Goal: Transaction & Acquisition: Purchase product/service

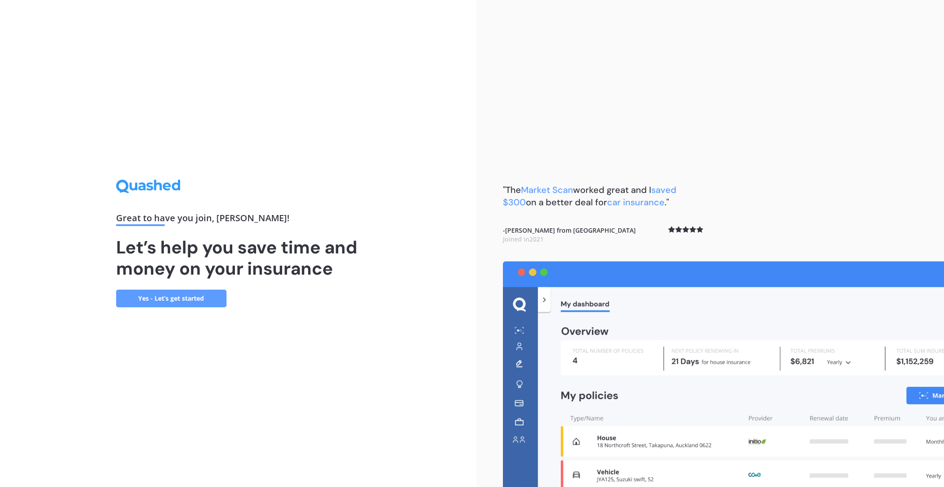
click at [194, 299] on link "Yes - Let’s get started" at bounding box center [171, 299] width 110 height 18
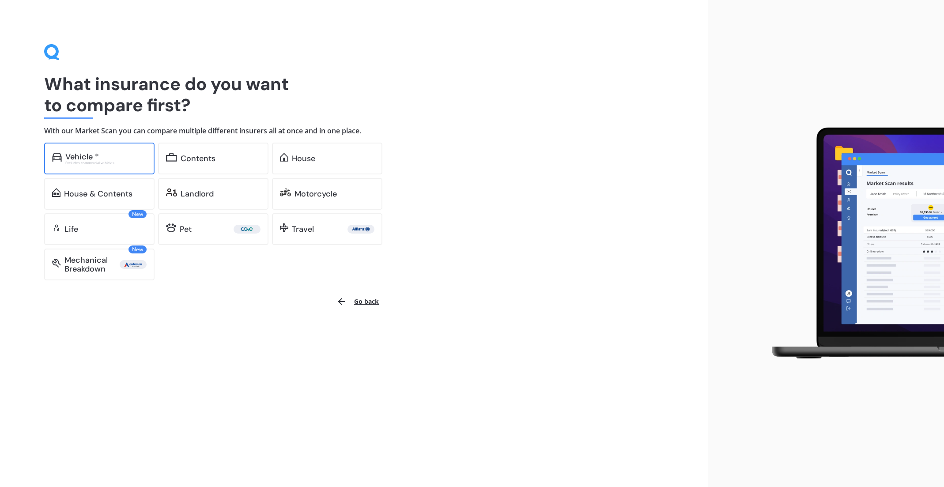
click at [110, 162] on div "Excludes commercial vehicles" at bounding box center [105, 163] width 81 height 4
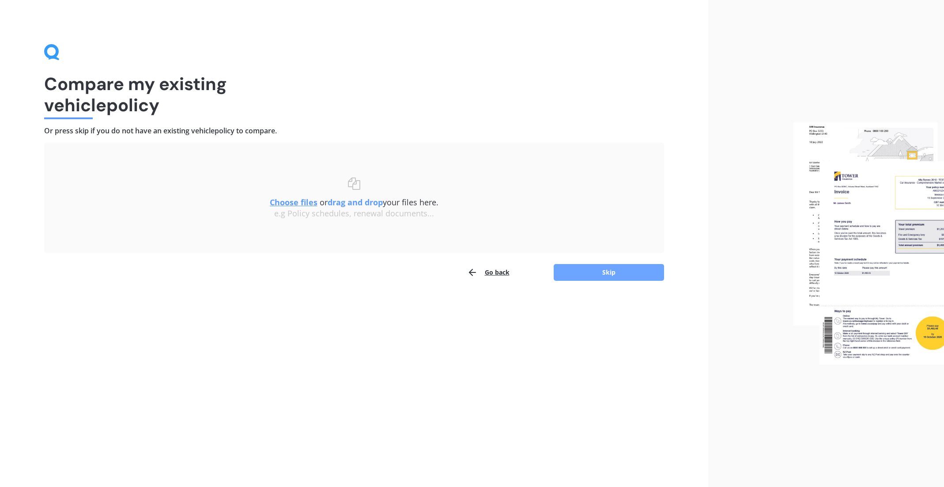
click at [599, 271] on button "Skip" at bounding box center [609, 272] width 110 height 17
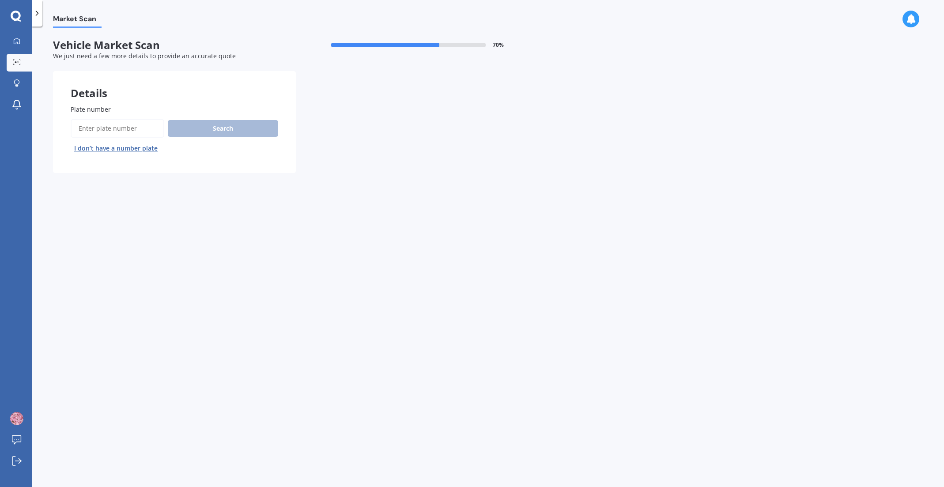
click at [97, 129] on input "Plate number" at bounding box center [118, 128] width 94 height 19
type input "klh579"
click at [0, 0] on button "Next" at bounding box center [0, 0] width 0 height 0
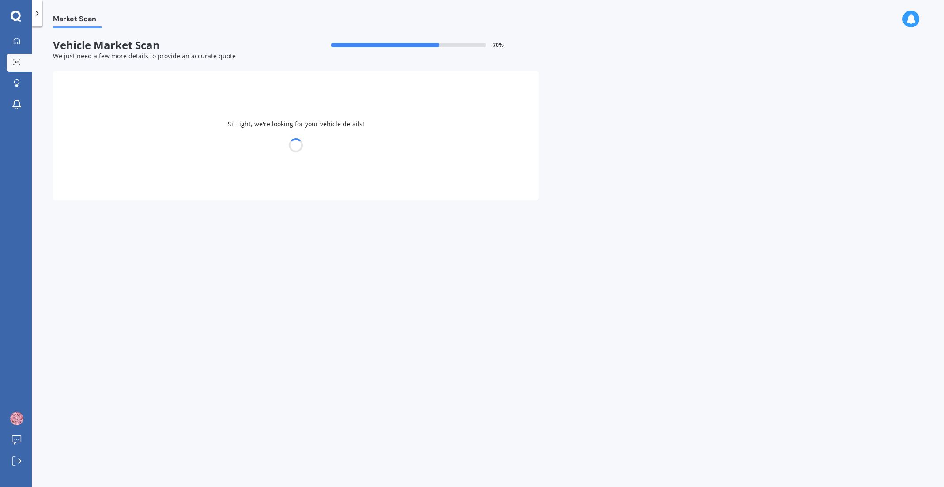
select select "VOLKSWAGEN"
select select "GOLF"
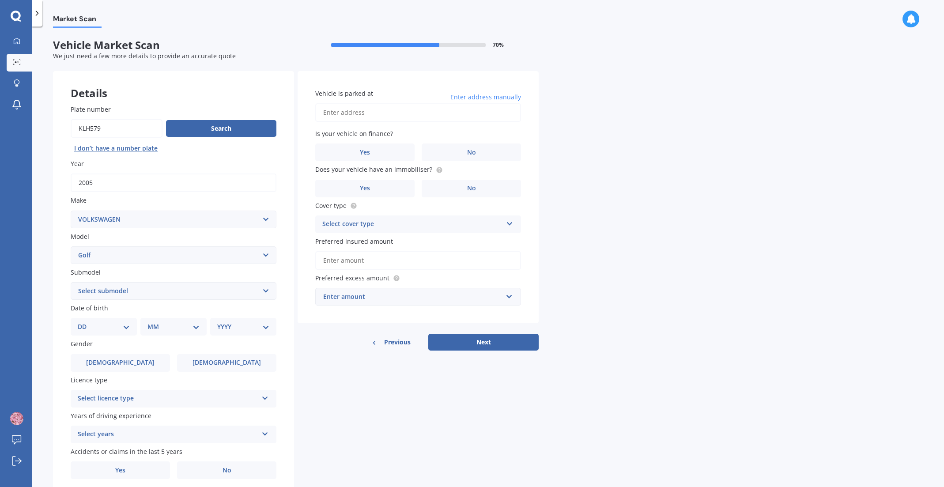
click at [118, 291] on select "Select submodel (All other) 1.4 GT TSI 1.4 TSI 1.6 1.6 FSI 1.6 TSI 1.8 1.9 TDI …" at bounding box center [174, 291] width 206 height 18
click at [121, 291] on select "Select submodel (All other) 1.4 GT TSI 1.4 TSI 1.6 1.6 FSI 1.6 TSI 1.8 1.9 TDI …" at bounding box center [174, 291] width 206 height 18
select select "2.O FSI"
click at [106, 330] on select "DD 01 02 03 04 05 06 07 08 09 10 11 12 13 14 15 16 17 18 19 20 21 22 23 24 25 2…" at bounding box center [104, 327] width 52 height 10
select select "05"
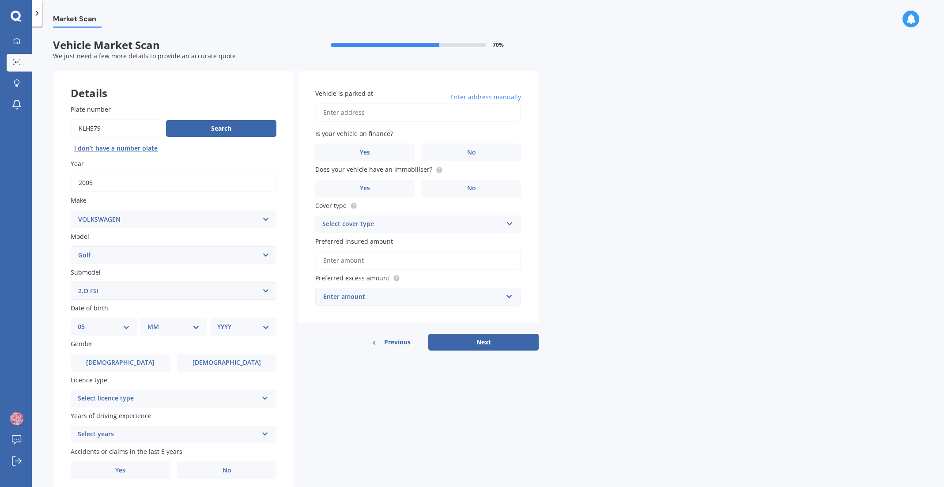
click at [170, 328] on select "MM 01 02 03 04 05 06 07 08 09 10 11 12" at bounding box center [174, 327] width 52 height 10
select select "08"
click at [246, 330] on select "YYYY 2025 2024 2023 2022 2021 2020 2019 2018 2017 2016 2015 2014 2013 2012 2011…" at bounding box center [241, 327] width 49 height 10
select select "2001"
click at [239, 364] on label "[DEMOGRAPHIC_DATA]" at bounding box center [226, 363] width 99 height 18
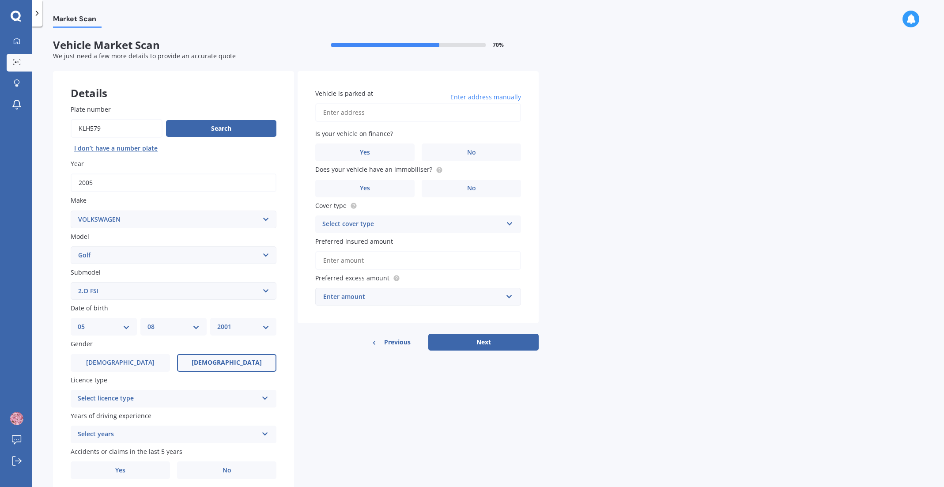
click at [0, 0] on input "[DEMOGRAPHIC_DATA]" at bounding box center [0, 0] width 0 height 0
click at [148, 390] on div "Licence type Select licence type NZ Full NZ Restricted NZ Learners [GEOGRAPHIC_…" at bounding box center [174, 391] width 206 height 32
click at [145, 399] on div "Select licence type" at bounding box center [168, 399] width 180 height 11
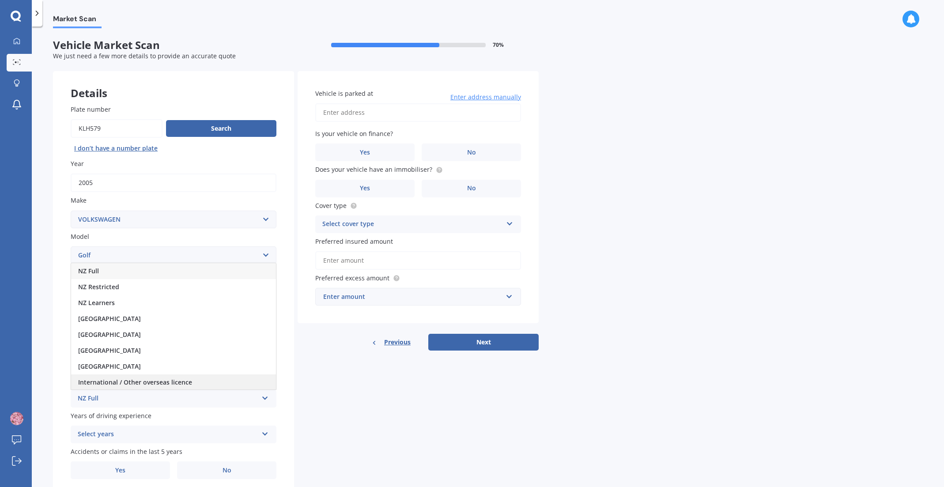
click at [130, 385] on span "International / Other overseas licence" at bounding box center [135, 382] width 114 height 8
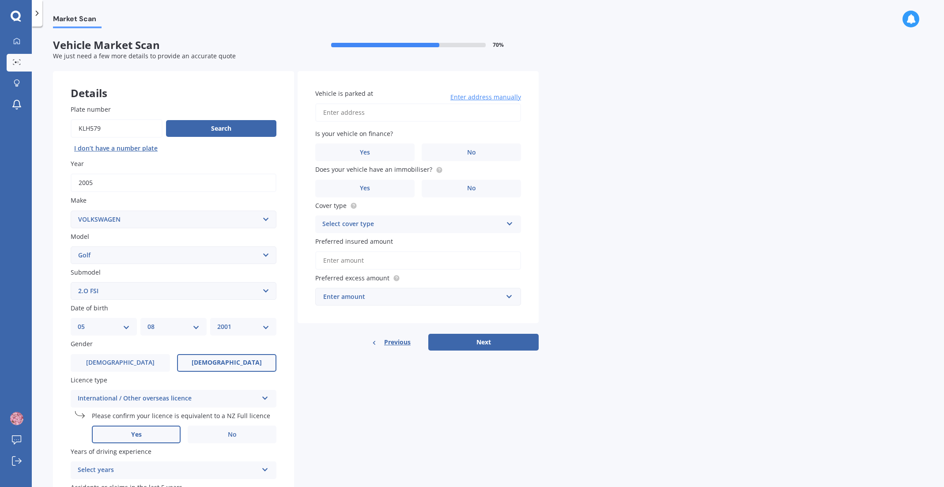
click at [135, 433] on span "Yes" at bounding box center [136, 435] width 11 height 8
click at [0, 0] on input "Yes" at bounding box center [0, 0] width 0 height 0
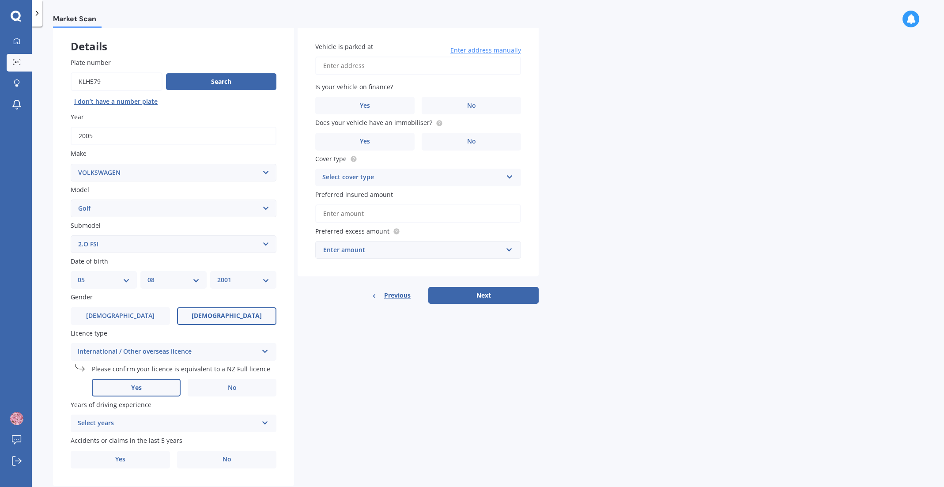
scroll to position [55, 0]
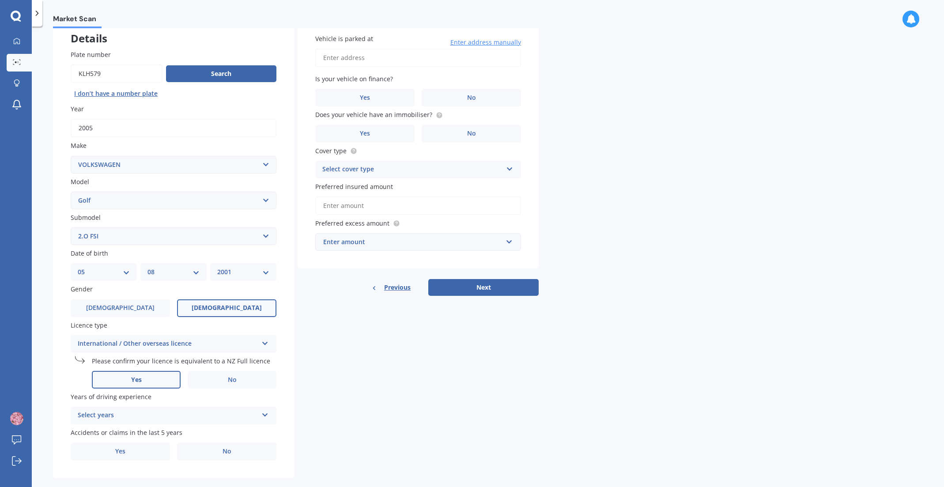
click at [134, 417] on div "Select years" at bounding box center [168, 415] width 180 height 11
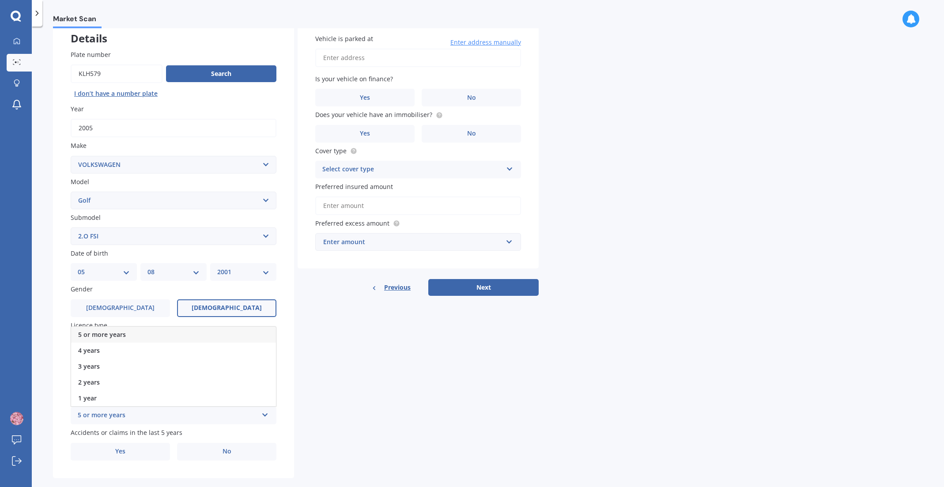
click at [103, 385] on div "2 years" at bounding box center [173, 383] width 205 height 16
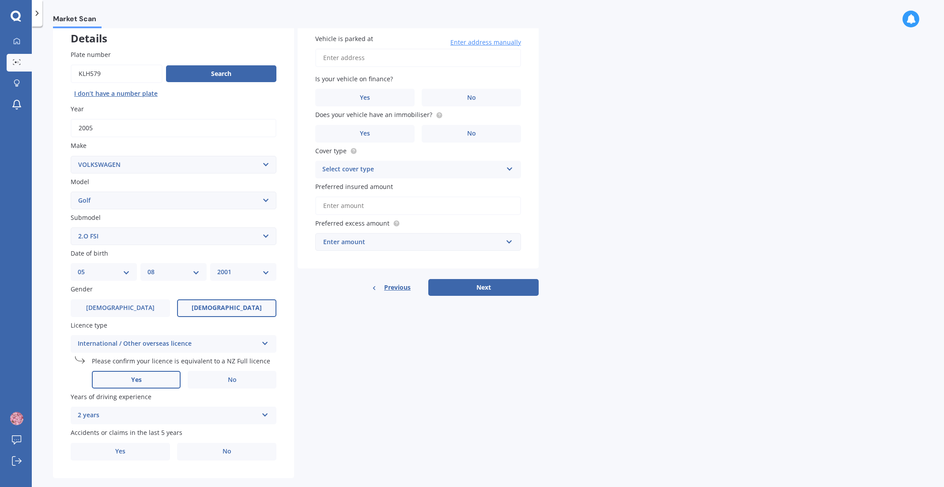
click at [132, 421] on div "2 years" at bounding box center [168, 415] width 180 height 11
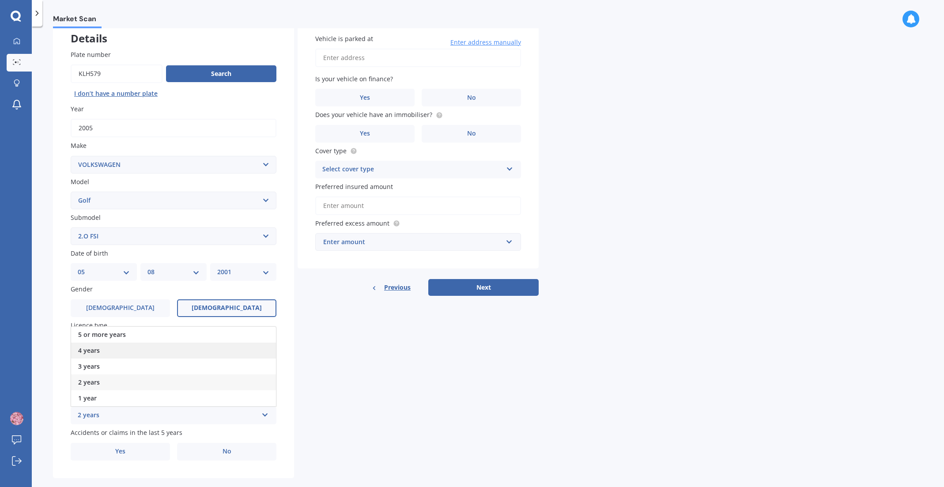
click at [100, 351] on div "4 years" at bounding box center [173, 351] width 205 height 16
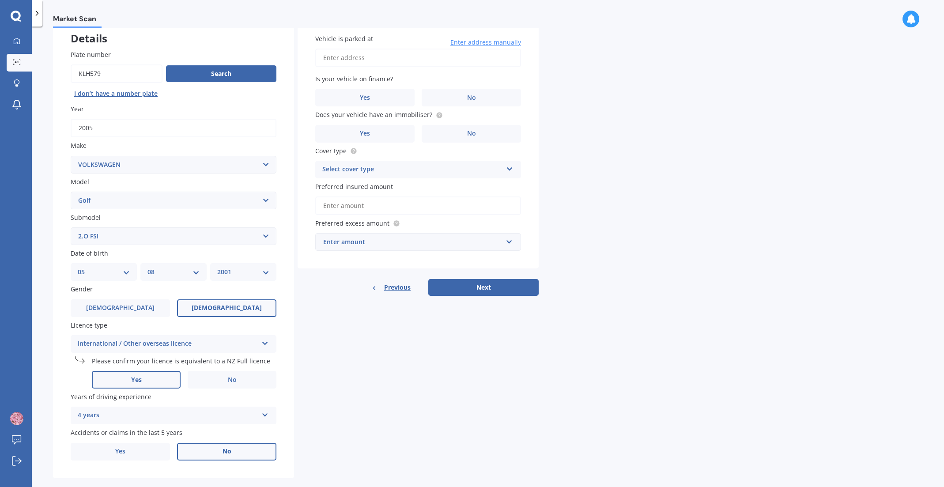
click at [224, 453] on span "No" at bounding box center [227, 452] width 9 height 8
click at [0, 0] on input "No" at bounding box center [0, 0] width 0 height 0
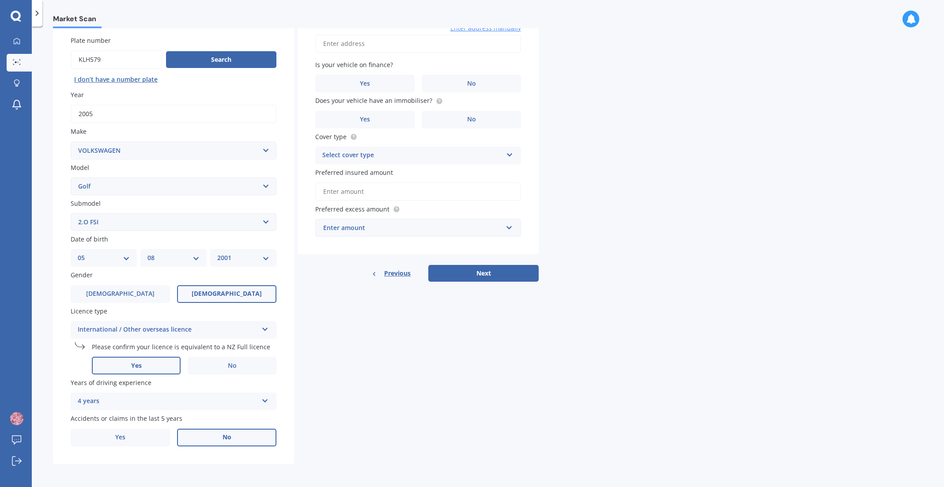
scroll to position [0, 0]
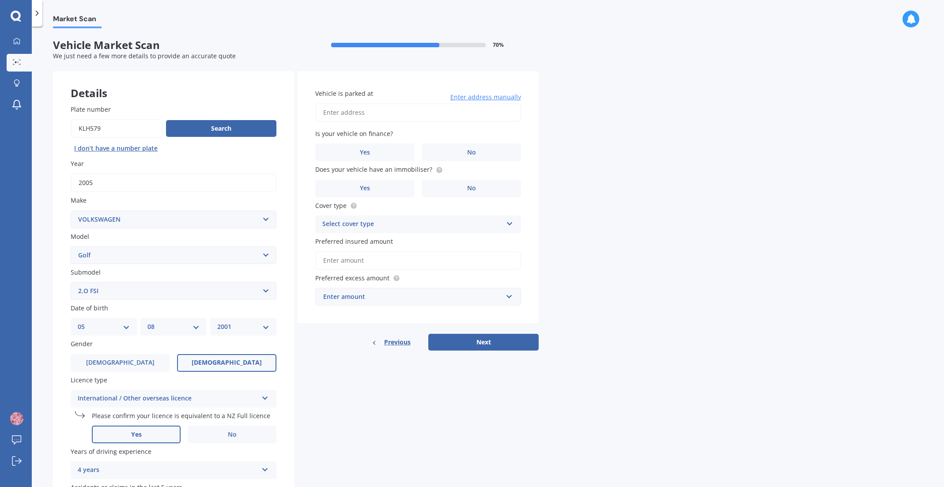
click at [363, 112] on input "Vehicle is parked at" at bounding box center [418, 112] width 206 height 19
type input "[STREET_ADDRESS][PERSON_NAME]"
click at [456, 152] on label "No" at bounding box center [471, 153] width 99 height 18
click at [0, 0] on input "No" at bounding box center [0, 0] width 0 height 0
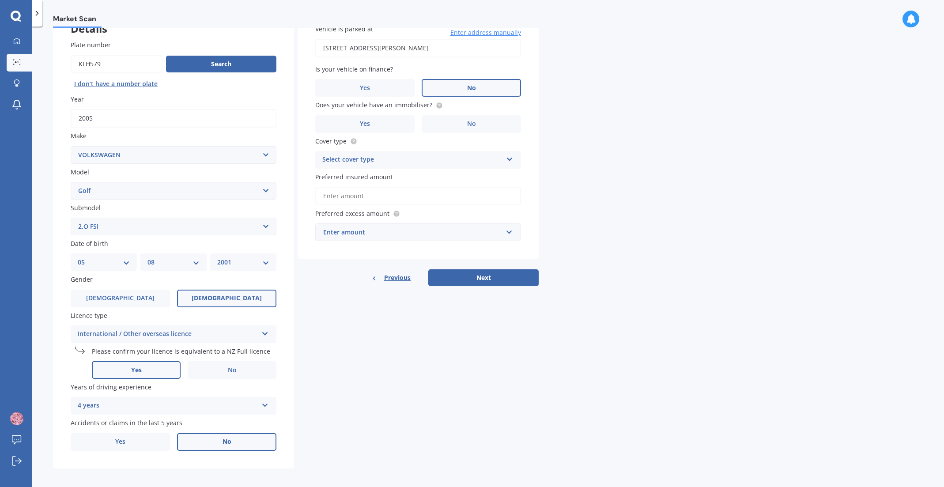
scroll to position [70, 0]
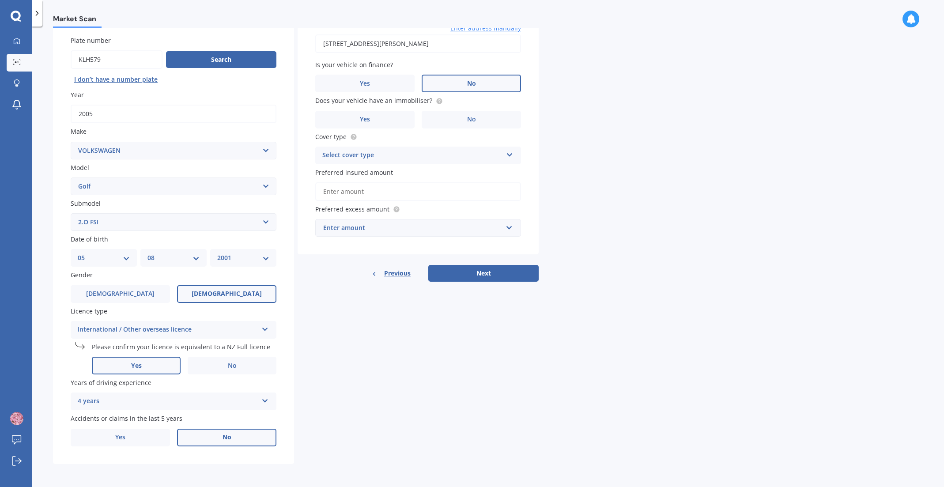
click at [150, 326] on div "International / Other overseas licence" at bounding box center [168, 330] width 180 height 11
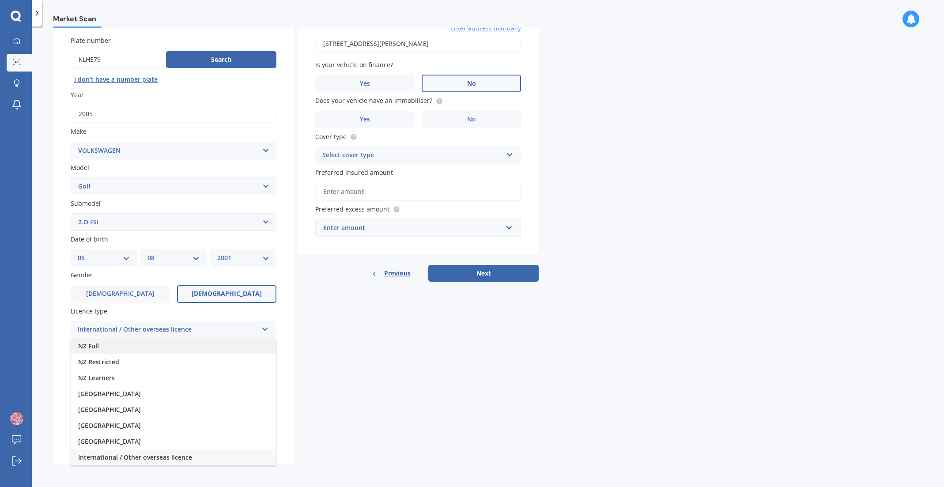
click at [105, 348] on div "NZ Full" at bounding box center [173, 346] width 205 height 16
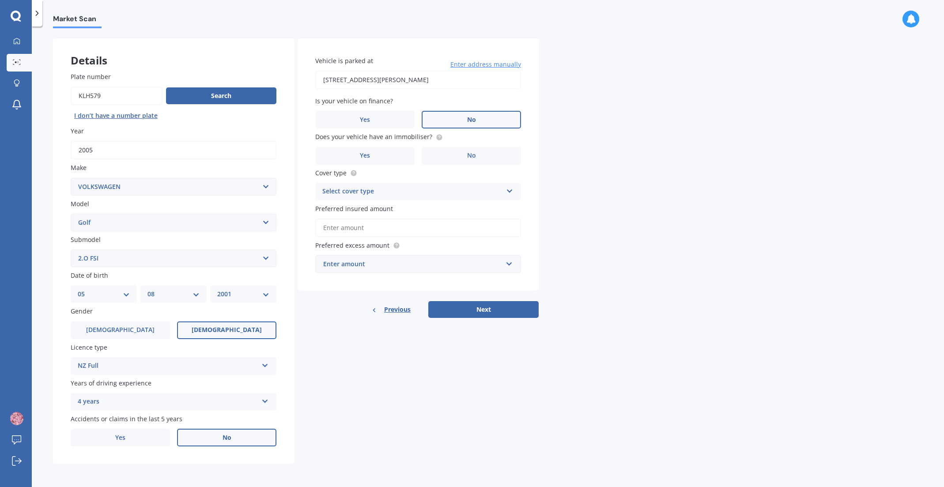
click at [102, 401] on div "4 years" at bounding box center [168, 402] width 180 height 11
click at [101, 317] on span "5 or more years" at bounding box center [102, 321] width 48 height 8
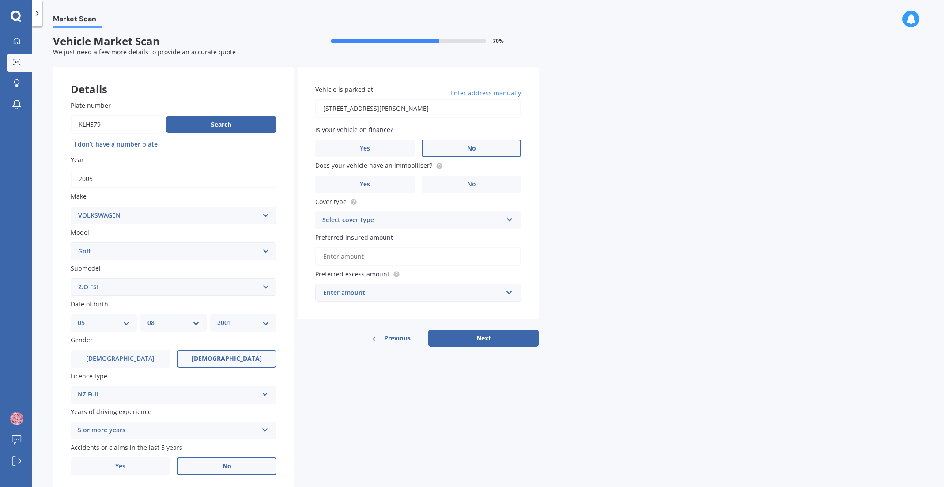
scroll to position [2, 0]
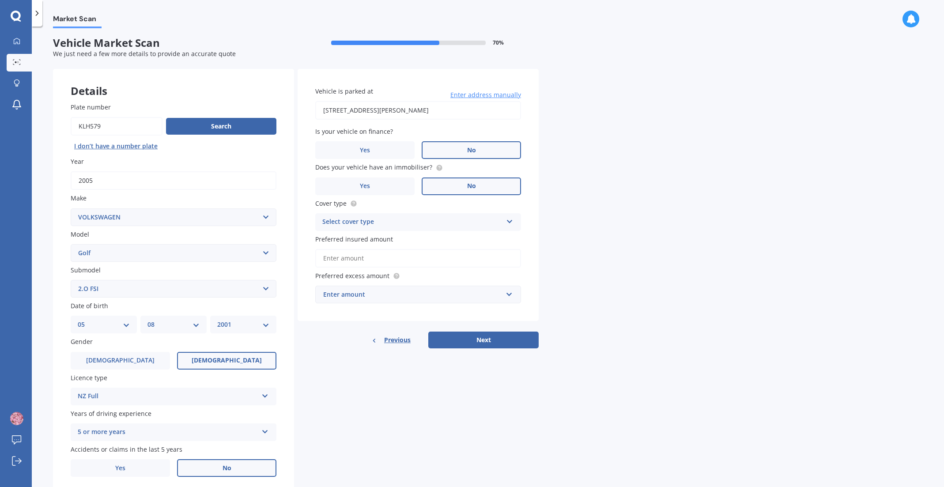
click at [485, 188] on label "No" at bounding box center [471, 187] width 99 height 18
click at [0, 0] on input "No" at bounding box center [0, 0] width 0 height 0
click at [392, 186] on label "Yes" at bounding box center [364, 187] width 99 height 18
click at [0, 0] on input "Yes" at bounding box center [0, 0] width 0 height 0
click at [340, 230] on div "Select cover type Comprehensive Third Party, Fire & Theft Third Party" at bounding box center [418, 222] width 206 height 18
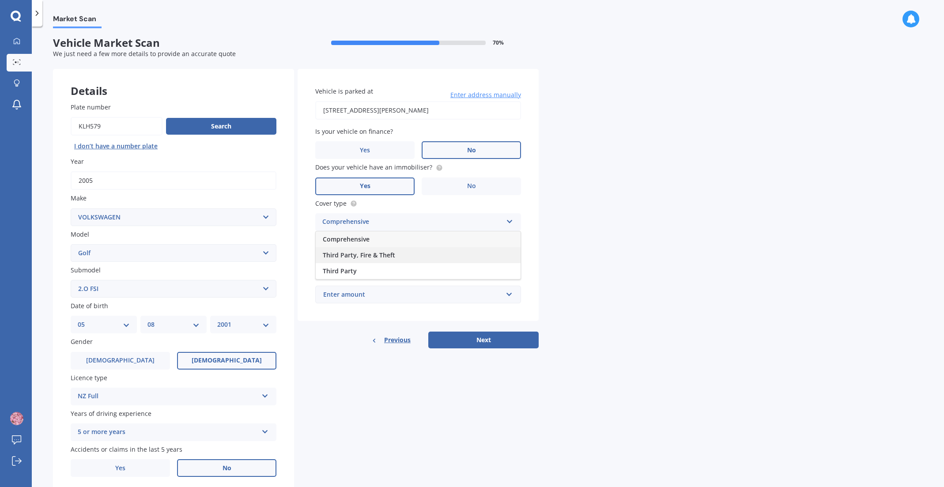
click at [346, 254] on span "Third Party, Fire & Theft" at bounding box center [359, 255] width 72 height 8
click at [349, 260] on input "Preferred insured amount" at bounding box center [418, 258] width 206 height 19
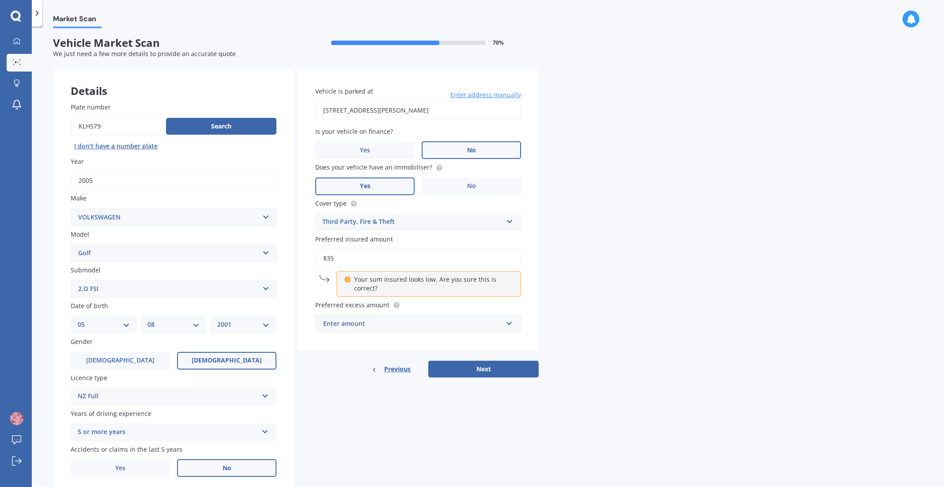
type input "$3"
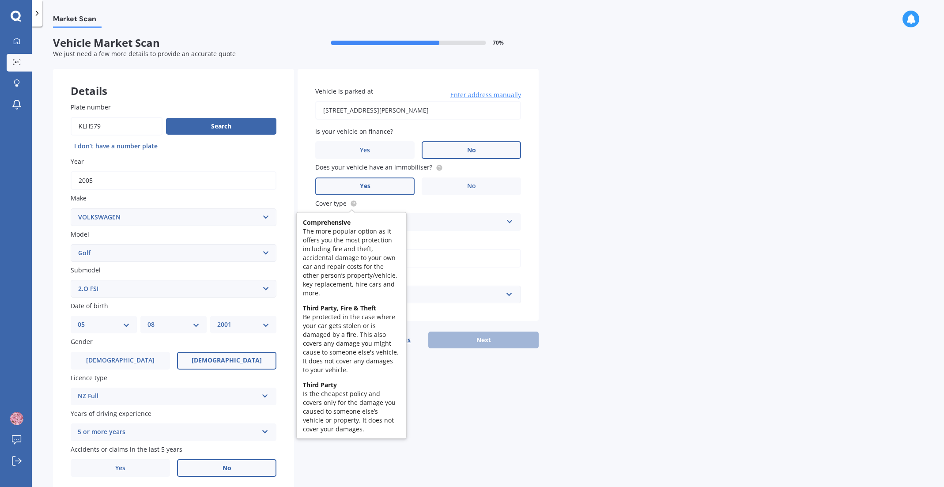
click at [353, 203] on icon at bounding box center [354, 203] width 2 height 2
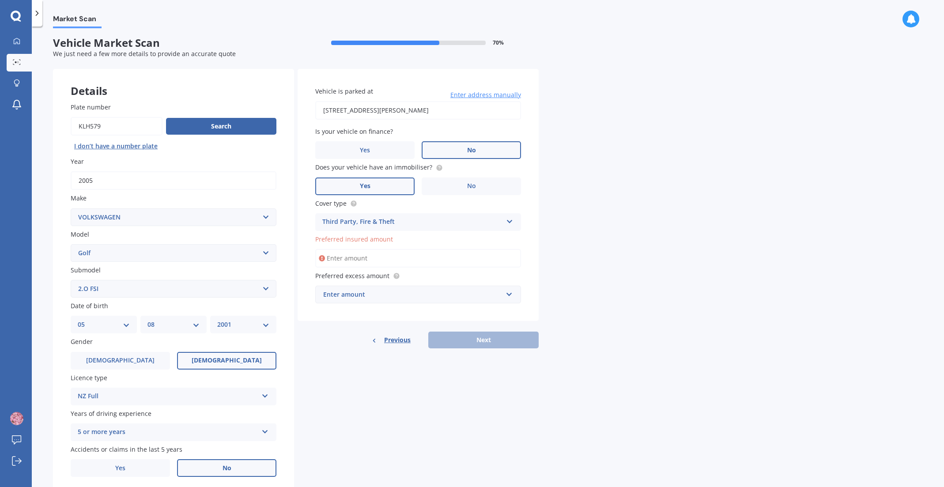
click at [581, 201] on div "Market Scan Vehicle Market Scan 70 % We just need a few more details to provide…" at bounding box center [488, 258] width 913 height 461
click at [357, 296] on div "Enter amount" at bounding box center [412, 295] width 179 height 10
click at [345, 346] on div "$500" at bounding box center [418, 344] width 205 height 16
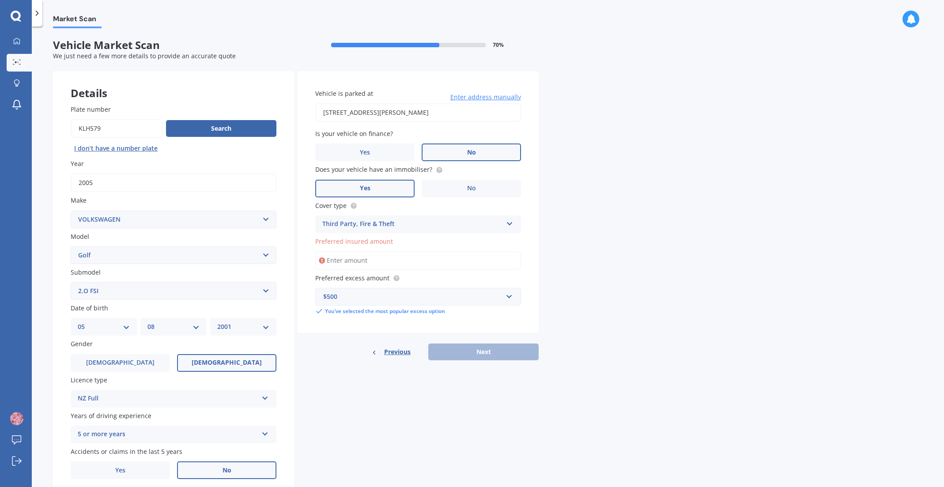
click at [360, 257] on input "Preferred insured amount" at bounding box center [418, 260] width 206 height 19
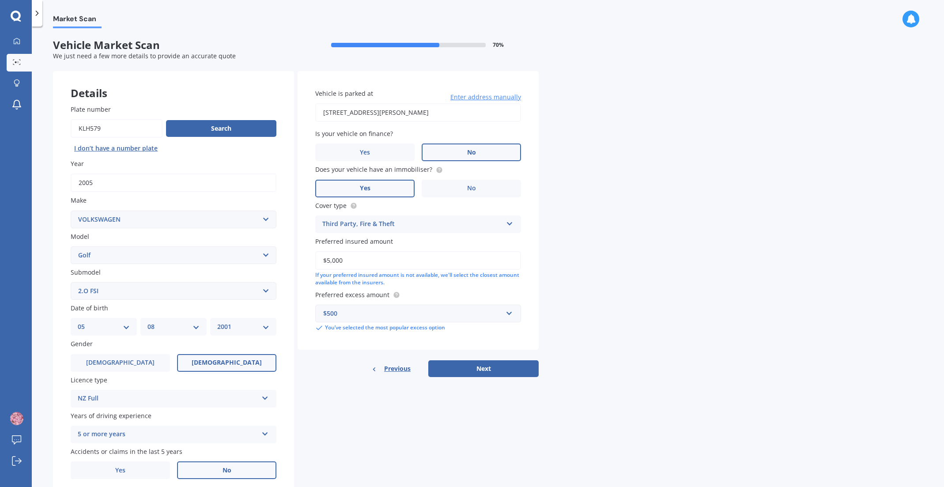
click at [438, 420] on div "Details Plate number Search I don’t have a number plate Year [DATE] Make Select…" at bounding box center [296, 284] width 486 height 426
click at [407, 267] on input "$5,000" at bounding box center [418, 260] width 206 height 19
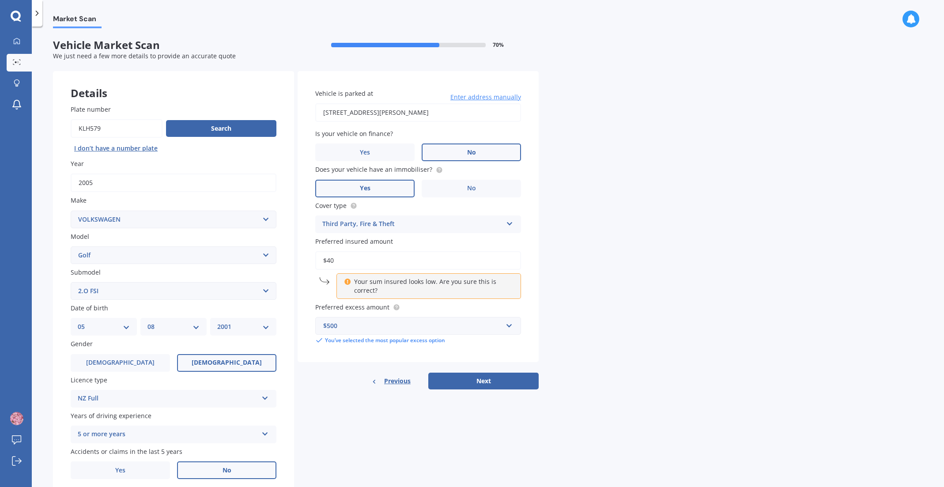
type input "$4"
type input "$5,000"
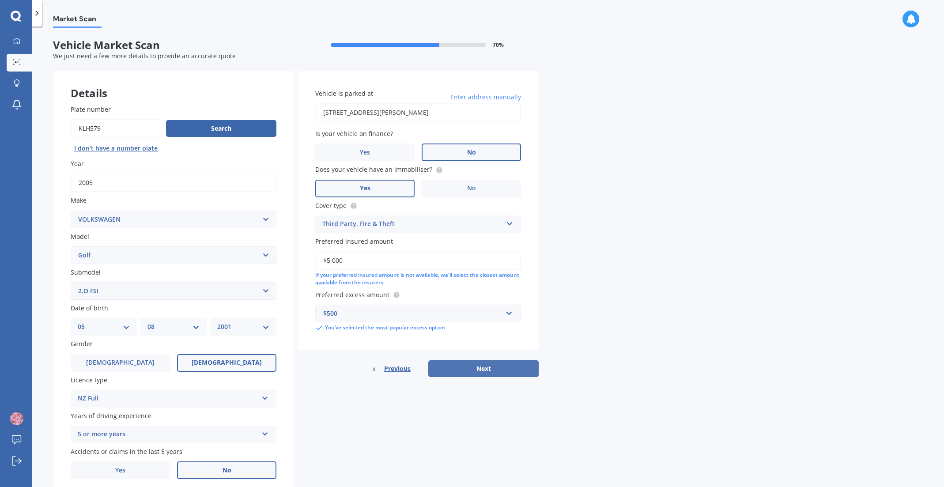
click at [478, 373] on button "Next" at bounding box center [483, 368] width 110 height 17
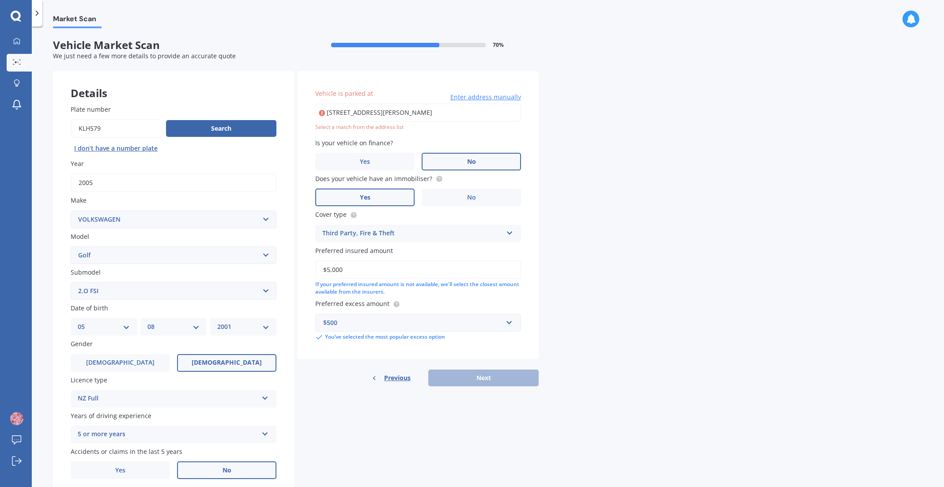
click at [368, 108] on input "[STREET_ADDRESS][PERSON_NAME]" at bounding box center [418, 112] width 206 height 19
drag, startPoint x: 466, startPoint y: 113, endPoint x: 371, endPoint y: 108, distance: 95.1
click at [371, 108] on input "[STREET_ADDRESS][PERSON_NAME]" at bounding box center [418, 112] width 206 height 19
type input "[STREET_ADDRESS][PERSON_NAME]"
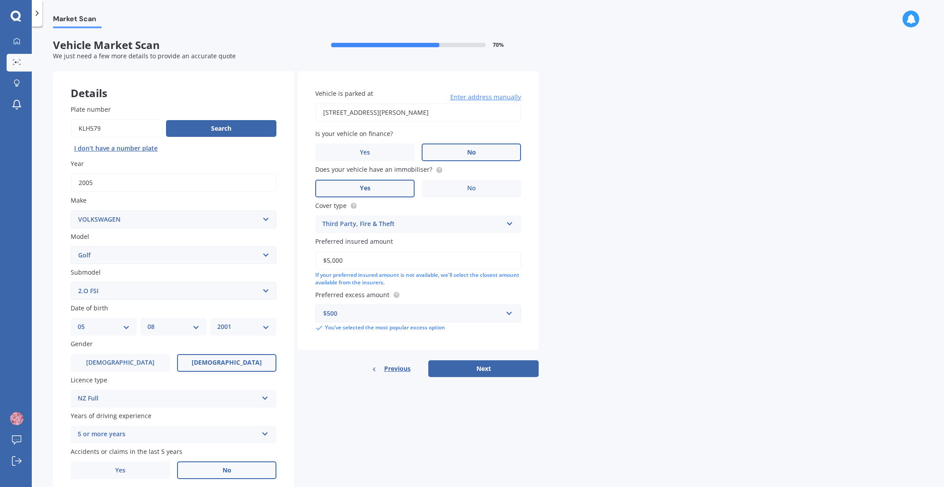
click at [466, 369] on button "Next" at bounding box center [483, 368] width 110 height 17
select select "05"
select select "08"
select select "2001"
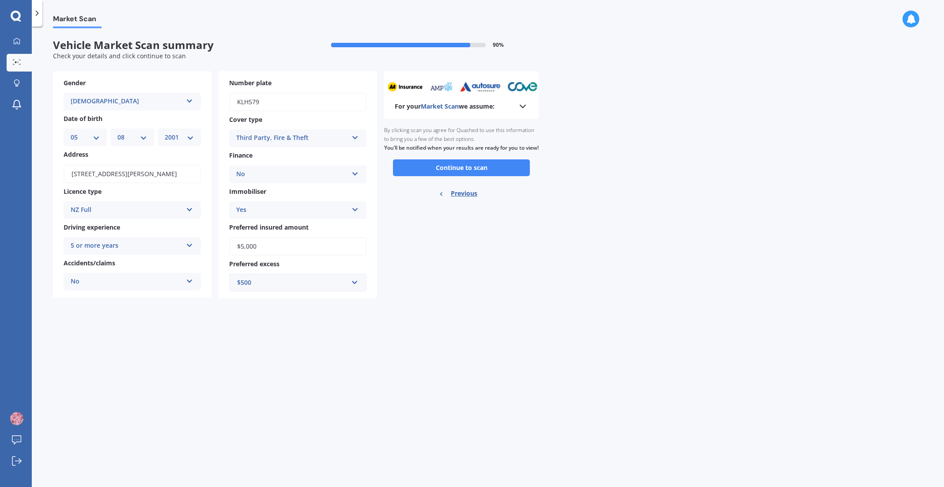
click at [523, 105] on icon at bounding box center [523, 106] width 11 height 11
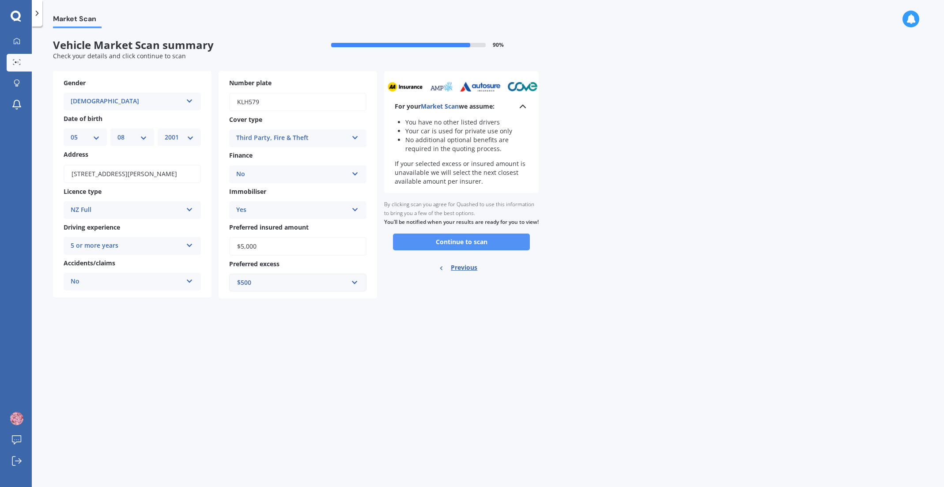
click at [476, 250] on button "Continue to scan" at bounding box center [461, 242] width 137 height 17
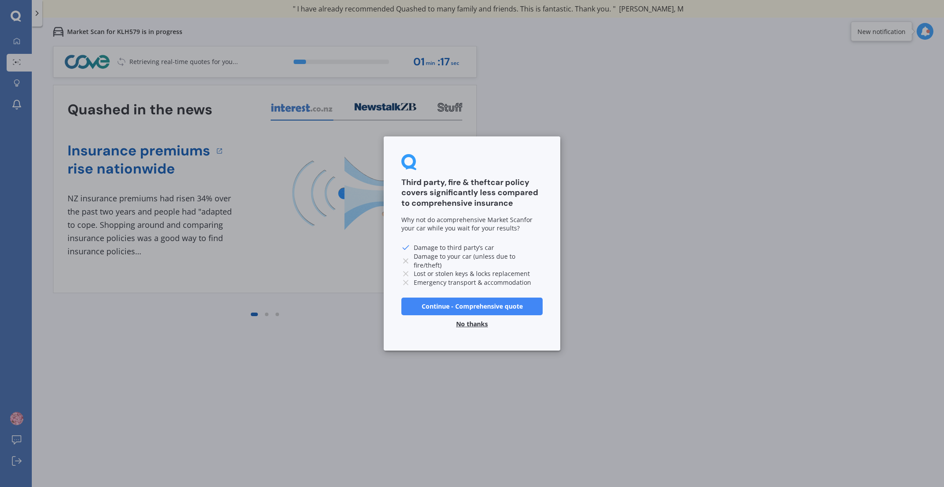
click at [482, 306] on button "Continue - Comprehensive quote" at bounding box center [472, 307] width 141 height 18
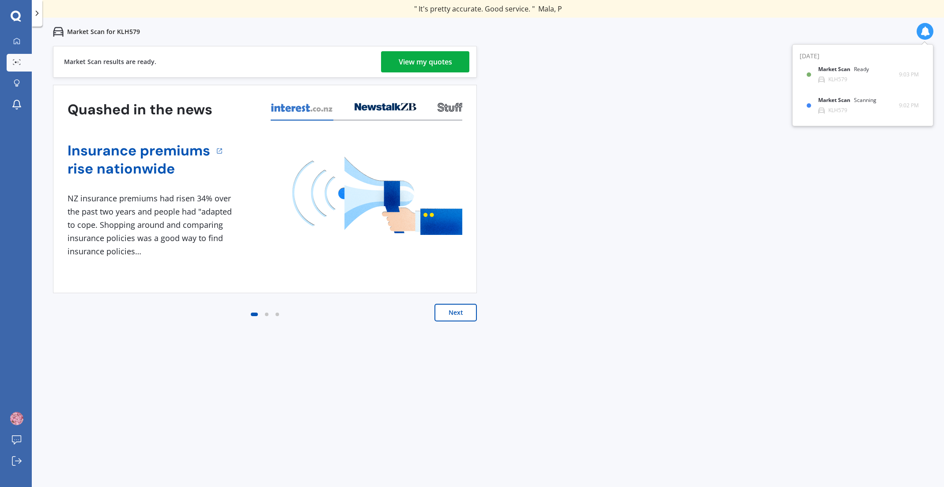
click at [406, 64] on div "View my quotes" at bounding box center [425, 61] width 53 height 21
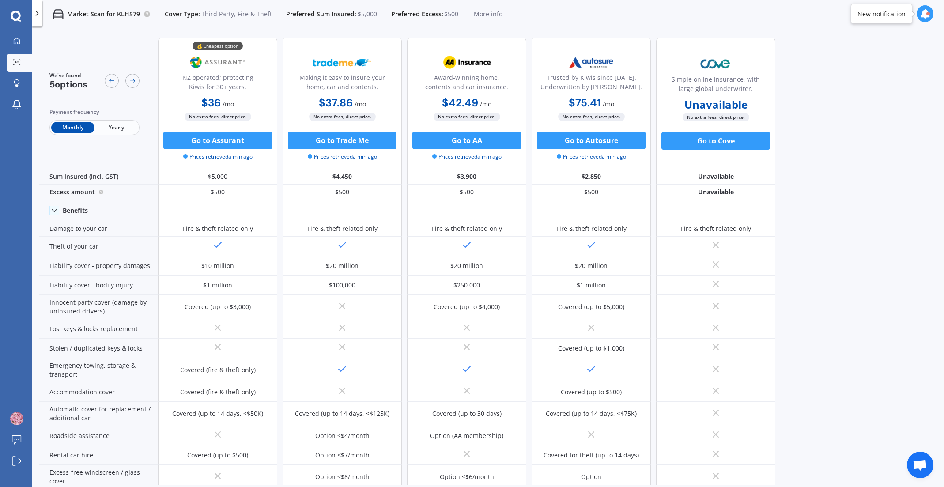
drag, startPoint x: 936, startPoint y: 9, endPoint x: 927, endPoint y: 11, distance: 9.0
click at [934, 9] on div "Market Scan for KLH579 Cover Type: Third Party, Fire & Theft Preferred Sum Insu…" at bounding box center [488, 14] width 913 height 28
click at [927, 11] on icon at bounding box center [926, 14] width 10 height 10
click at [868, 84] on div "Ready" at bounding box center [862, 83] width 15 height 6
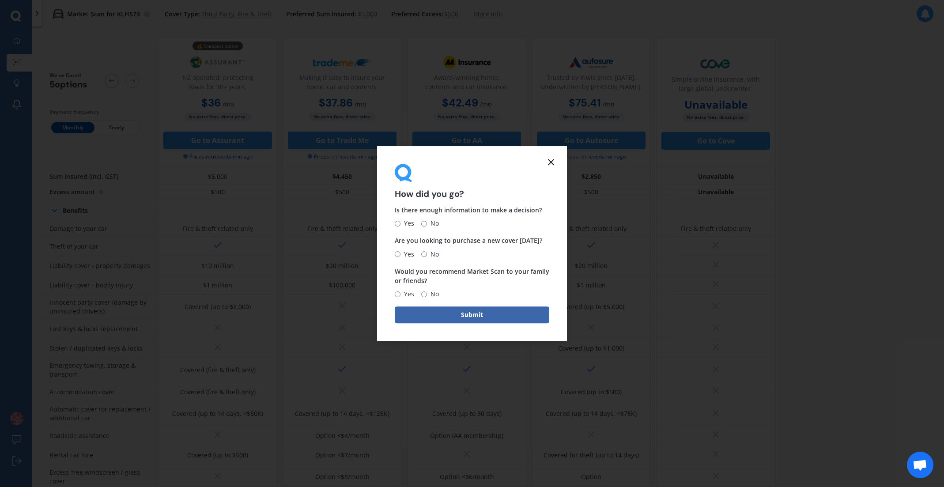
click at [421, 223] on input "No" at bounding box center [424, 224] width 6 height 6
radio input "true"
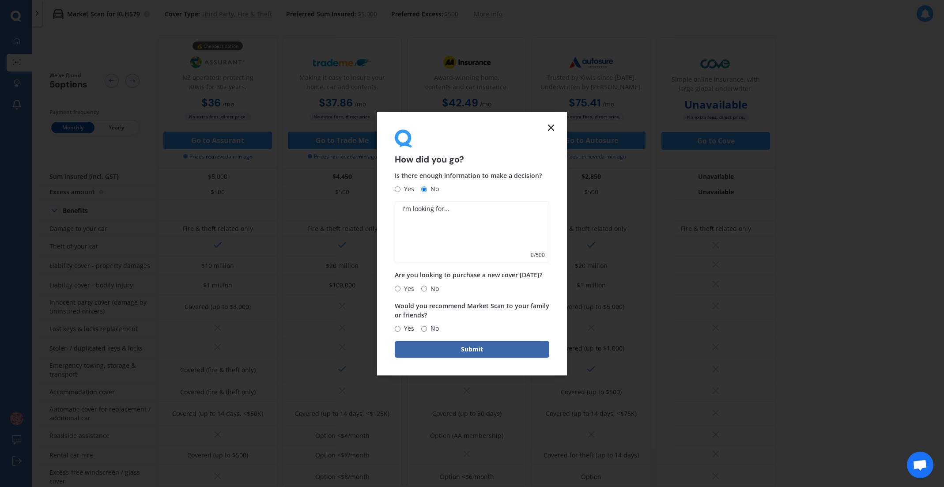
click at [551, 121] on form "How did you go? Is there enough information to make a decision? Yes No 0 / 500 …" at bounding box center [472, 244] width 190 height 264
click at [550, 127] on icon at bounding box center [551, 127] width 11 height 11
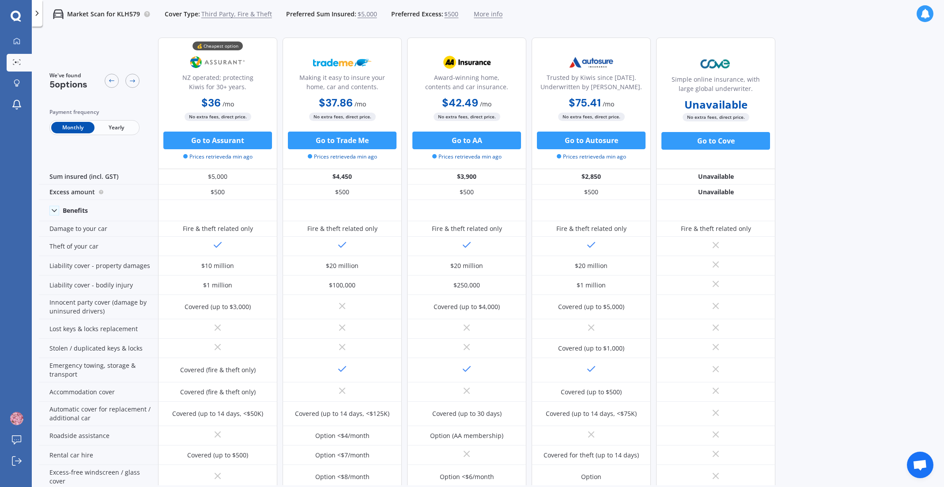
click at [36, 11] on polyline at bounding box center [37, 13] width 2 height 4
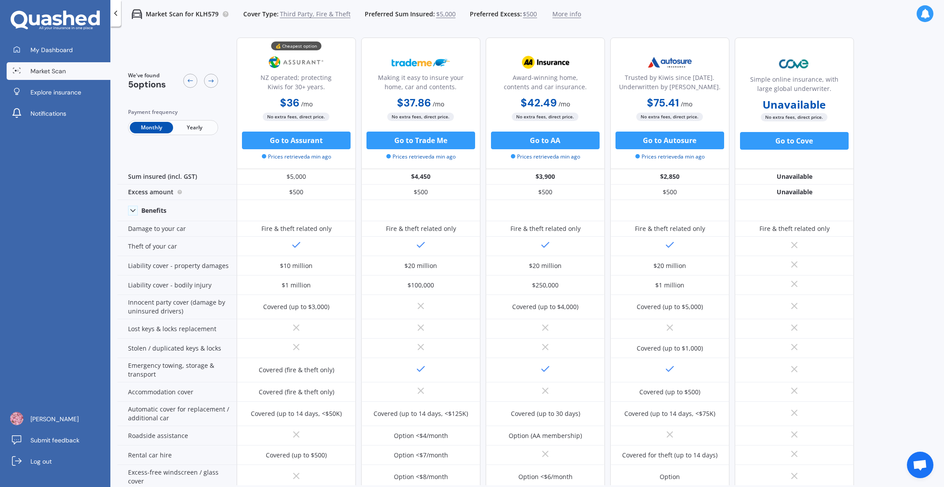
click at [921, 15] on icon at bounding box center [926, 14] width 10 height 10
click at [842, 87] on div "Market Scan Ready" at bounding box center [849, 85] width 61 height 10
click at [923, 15] on icon at bounding box center [926, 14] width 10 height 10
click at [853, 55] on b "Market Scan" at bounding box center [837, 52] width 36 height 6
click at [926, 9] on icon at bounding box center [926, 14] width 10 height 10
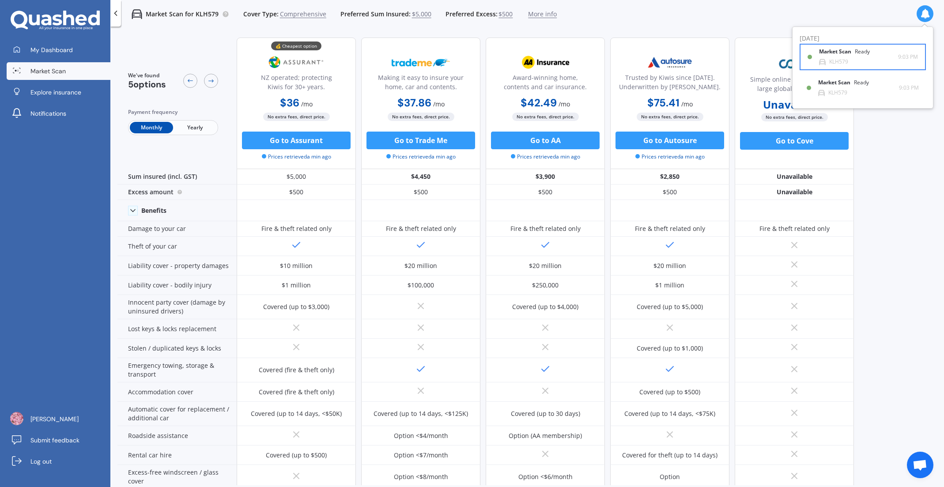
click at [830, 61] on div "KLH579" at bounding box center [839, 62] width 19 height 6
click at [925, 15] on icon at bounding box center [926, 14] width 10 height 10
click at [856, 92] on div "Market Scan Ready KLH579" at bounding box center [858, 88] width 79 height 16
click at [927, 14] on icon at bounding box center [926, 14] width 10 height 10
click at [848, 61] on div "KLH579" at bounding box center [839, 62] width 19 height 6
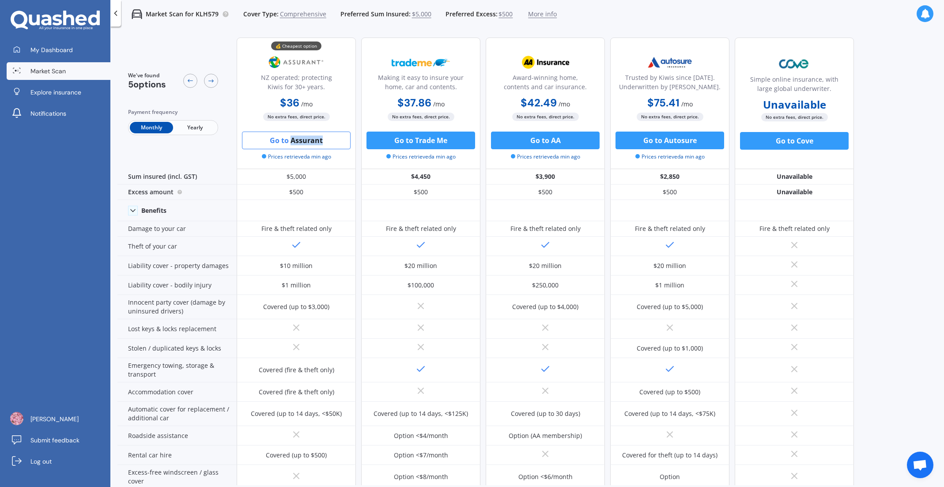
click at [326, 138] on button "Go to Assurant" at bounding box center [296, 141] width 109 height 18
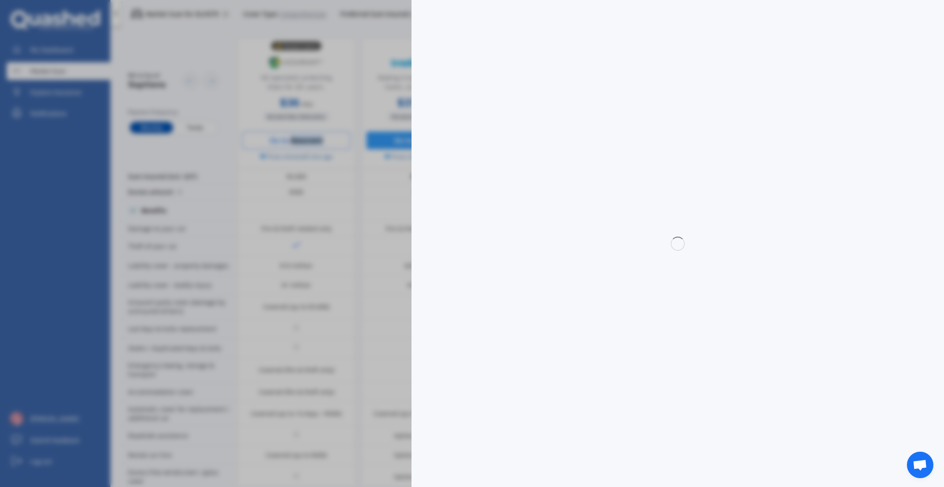
select select "Monthly"
select select "3rd partyfiretheft"
select select "0"
select select "North Shore"
select select "VOLKSWAGEN"
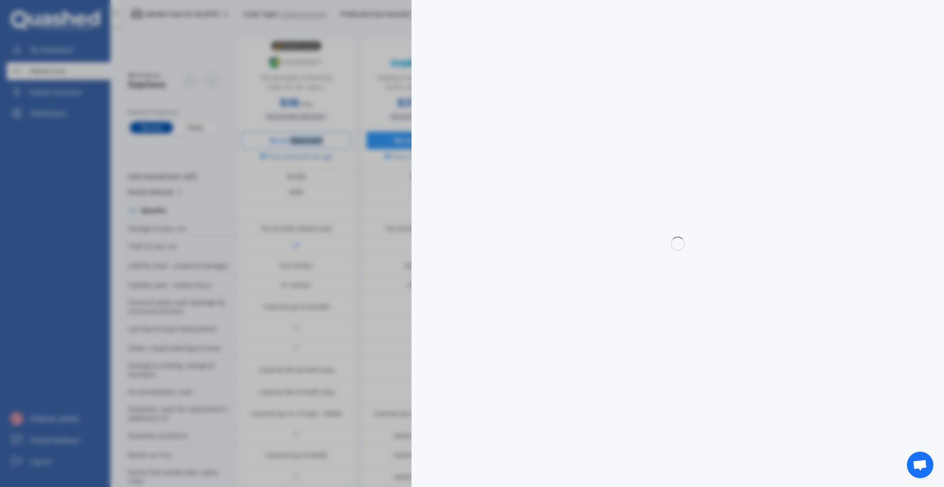
select select "GOLF"
select select "2.O FSI"
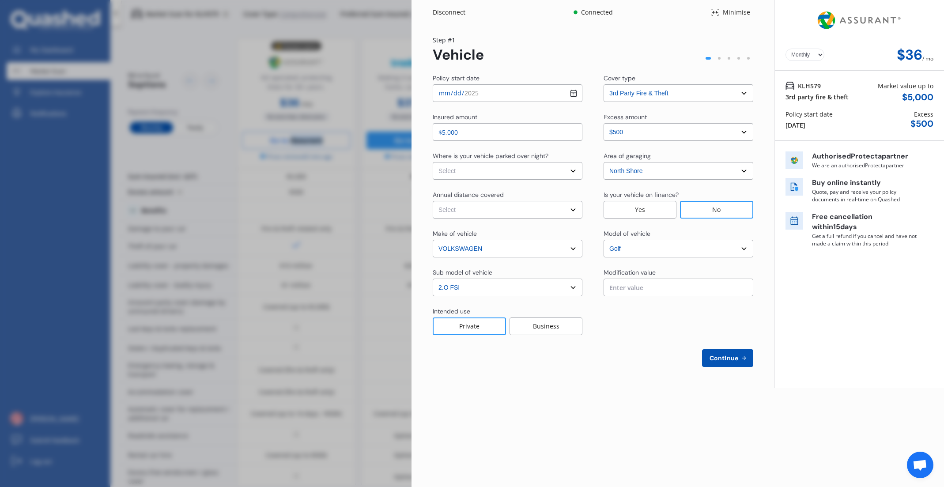
click at [655, 96] on select "Select cover type 3rd Party 3rd Party Fire & Theft Full" at bounding box center [679, 93] width 150 height 18
select select "full"
click at [482, 173] on select "Select In a garage On own property On street or road" at bounding box center [508, 171] width 150 height 18
select select "In a garage"
click at [504, 211] on select "Select Low (less than 15,000km per year) Average (15,000-30,000km per year) Hig…" at bounding box center [508, 210] width 150 height 18
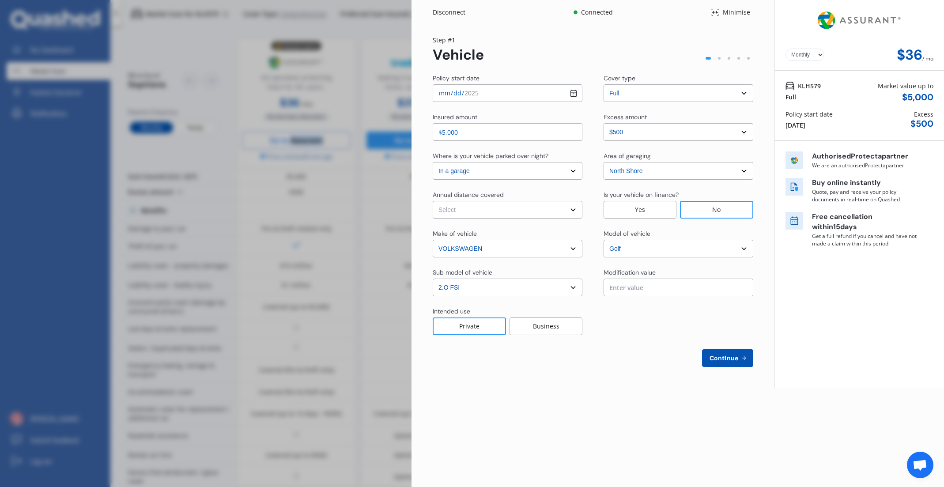
select select "20000"
click at [682, 295] on input "text" at bounding box center [679, 288] width 150 height 18
click at [739, 361] on span "Continue" at bounding box center [724, 358] width 32 height 7
select select "Miss"
select select "05"
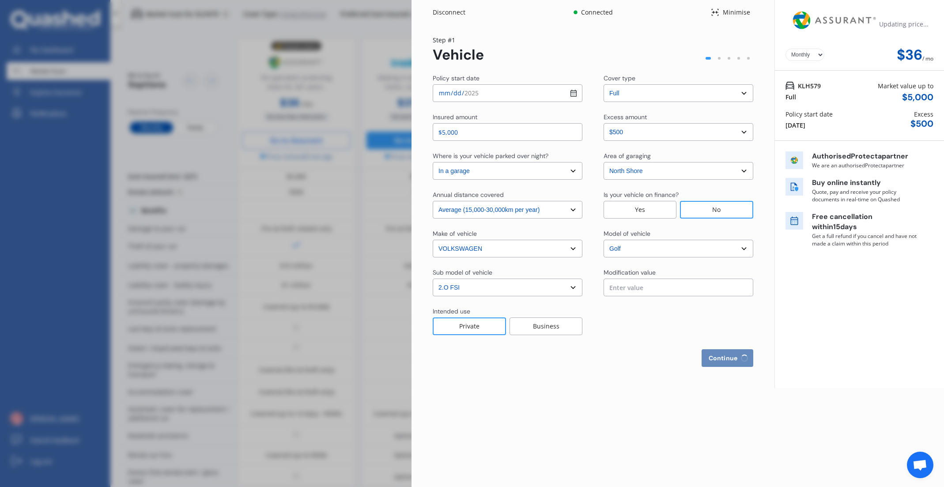
select select "08"
select select "2001"
select select "full"
select select "more than 4 years"
select select "[GEOGRAPHIC_DATA]"
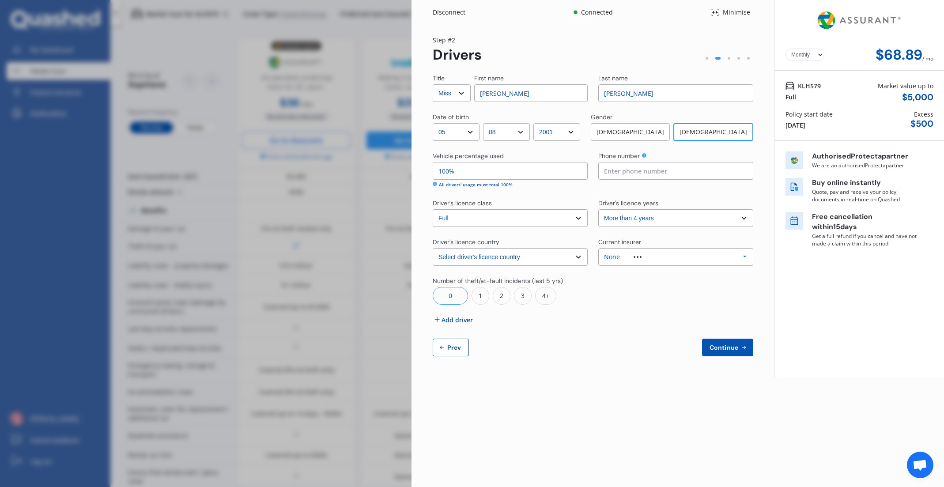
click at [465, 176] on input "100%" at bounding box center [510, 171] width 155 height 18
drag, startPoint x: 440, startPoint y: 171, endPoint x: 420, endPoint y: 171, distance: 20.3
click at [420, 171] on div "Yearly Monthly $68.89 / mo Step # 2 Drivers Title Select Mr Mrs Miss Ms Dr Firs…" at bounding box center [593, 201] width 363 height 353
type input "10%"
click at [444, 321] on span "Add driver" at bounding box center [457, 319] width 31 height 9
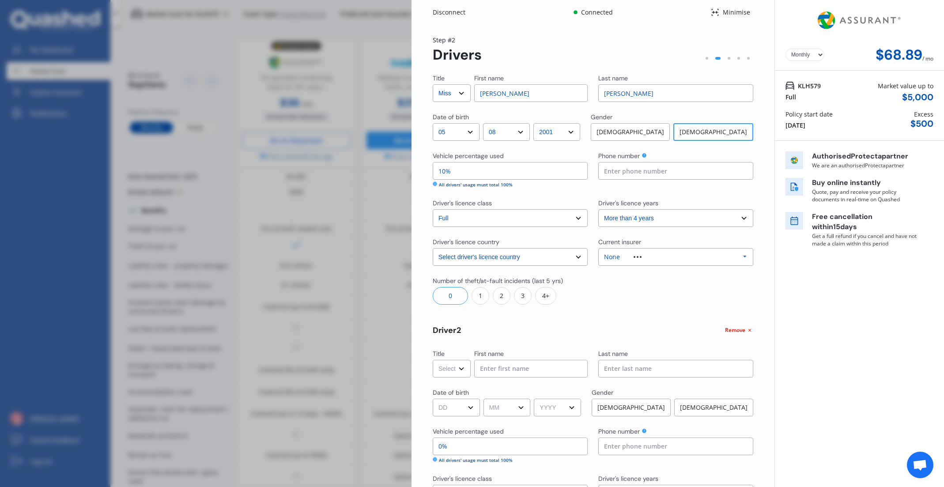
click at [451, 371] on select "Select Mr Mrs Miss Ms Dr" at bounding box center [452, 369] width 38 height 18
select select "Ms"
click at [488, 367] on input at bounding box center [531, 369] width 114 height 18
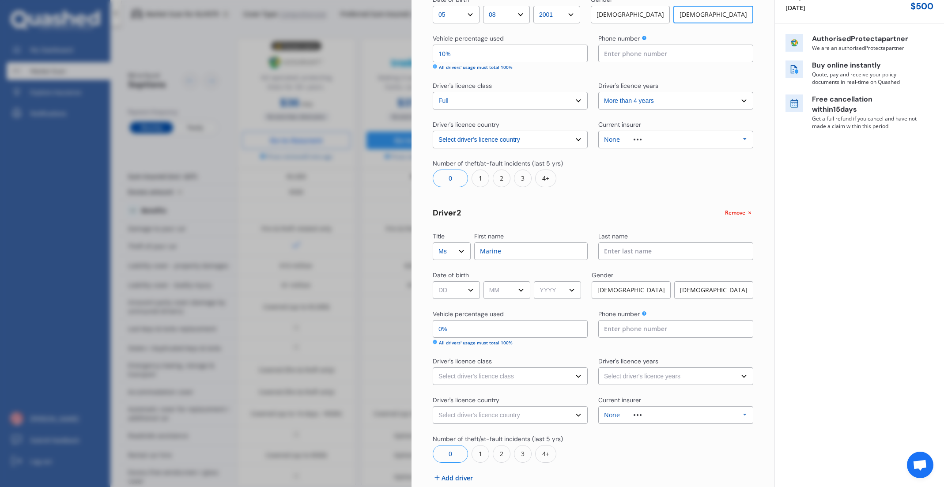
scroll to position [126, 0]
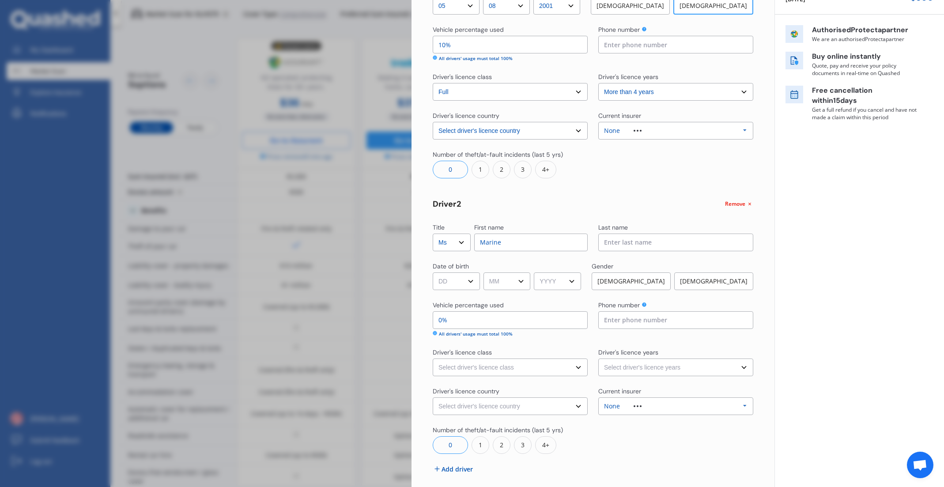
type input "Marine"
drag, startPoint x: 480, startPoint y: 322, endPoint x: 352, endPoint y: 320, distance: 128.1
click at [355, 321] on div "Disconnect Connected Minimise Yearly Monthly $68.89 / mo Step # 2 Drivers Title…" at bounding box center [472, 243] width 944 height 487
type input "91%"
type input "90%"
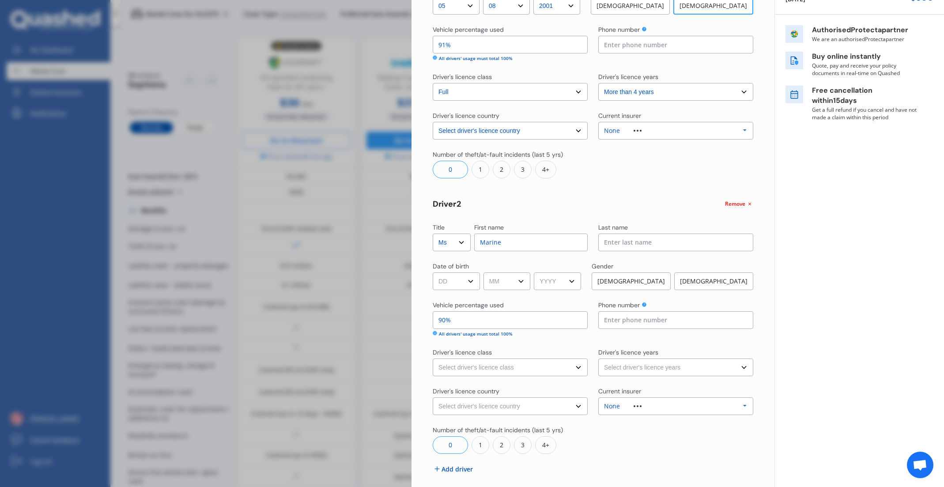
type input "10%"
type input "90%"
click at [519, 368] on select "Select driver's licence class None Learner Restricted Full" at bounding box center [510, 368] width 155 height 18
select select "full"
click at [661, 367] on select "Select driver's licence years Less than 1 year 1-2 years 2-4 years More than 4 …" at bounding box center [676, 368] width 155 height 18
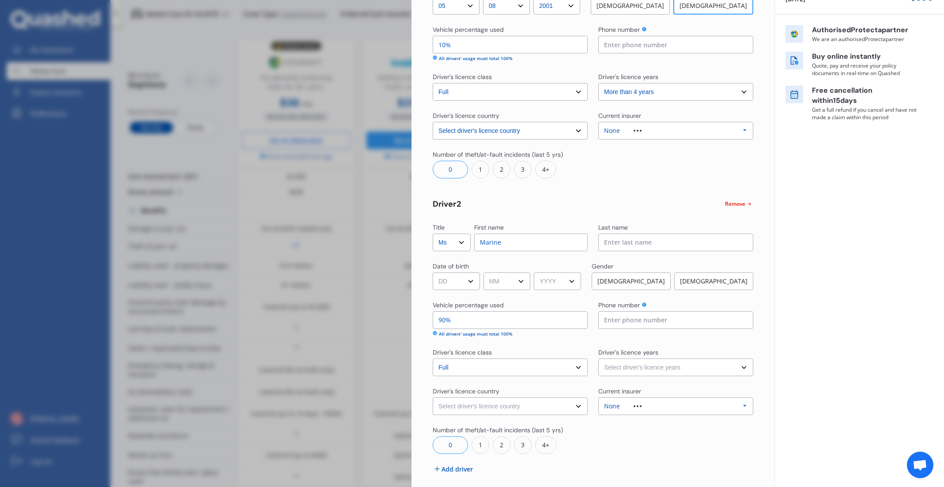
click at [460, 408] on select "Select driver's licence country [GEOGRAPHIC_DATA] [GEOGRAPHIC_DATA] [GEOGRAPHIC…" at bounding box center [510, 407] width 155 height 18
select select "Europe"
click at [665, 407] on div "None Allianz AAI AMI IAG - NZI/State [PERSON_NAME] Vero Unknown Other Insurer N…" at bounding box center [676, 407] width 155 height 18
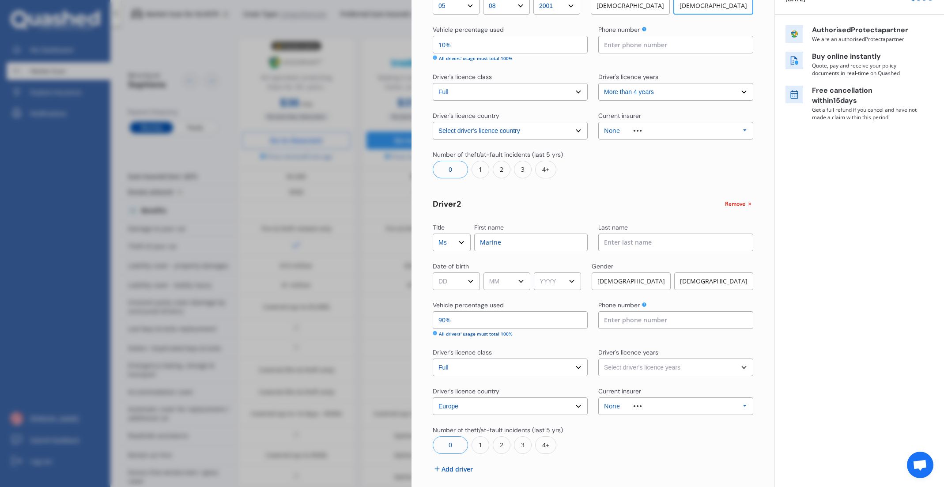
scroll to position [165, 0]
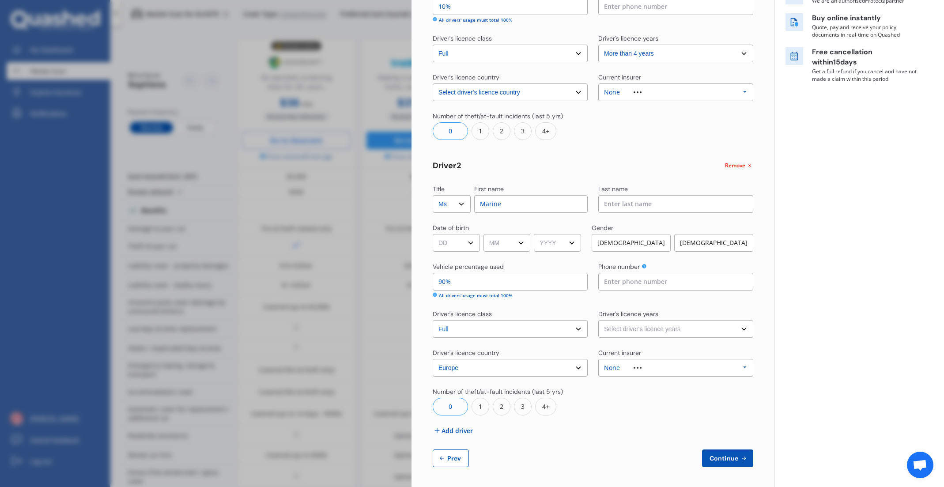
click at [448, 407] on div "0" at bounding box center [450, 407] width 35 height 18
click at [626, 205] on input at bounding box center [676, 204] width 155 height 18
type input "Gaigeard"
select select "05"
select select "08"
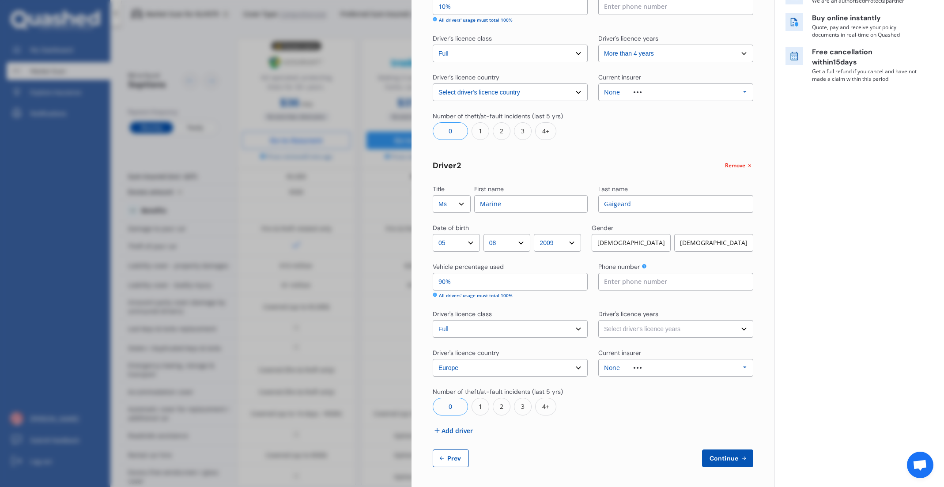
select select "2001"
click at [727, 239] on div "[DEMOGRAPHIC_DATA]" at bounding box center [714, 243] width 79 height 18
click at [642, 267] on icon at bounding box center [644, 266] width 4 height 4
click at [636, 282] on input at bounding box center [676, 282] width 155 height 18
type input "0221584587"
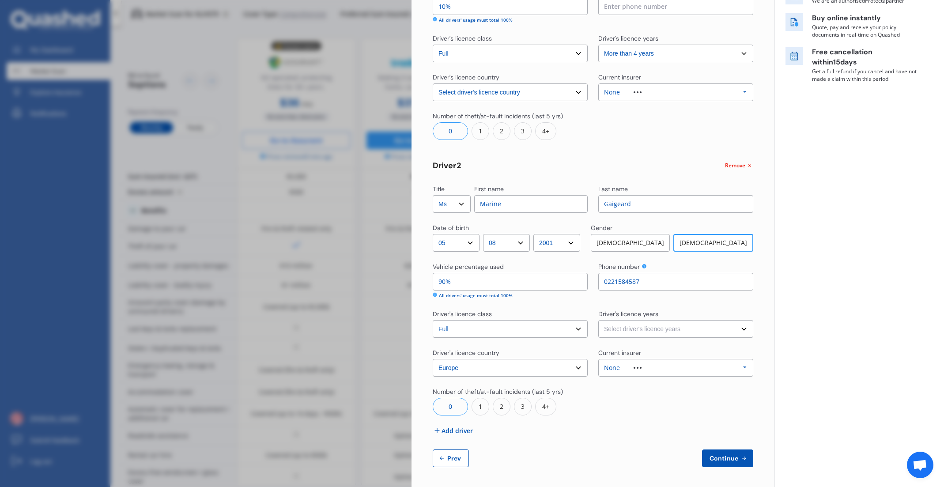
click at [620, 327] on select "Select driver's licence years Less than 1 year 1-2 years 2-4 years More than 4 …" at bounding box center [676, 329] width 155 height 18
select select "2-4 years"
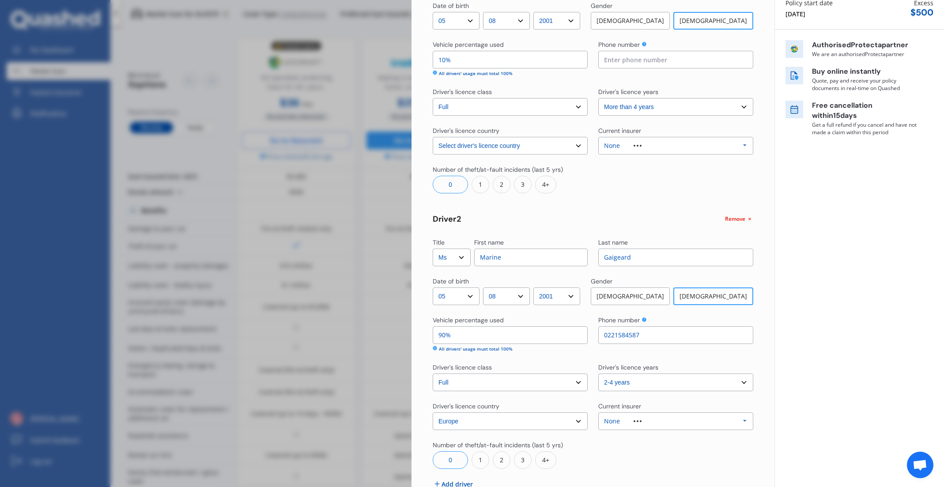
scroll to position [110, 0]
click at [657, 60] on input at bounding box center [676, 61] width 155 height 18
type input "0221584587"
click at [686, 204] on div "Title Select Mr Mrs Miss Ms Dr First name [PERSON_NAME] Last name [PERSON_NAME]…" at bounding box center [593, 242] width 321 height 558
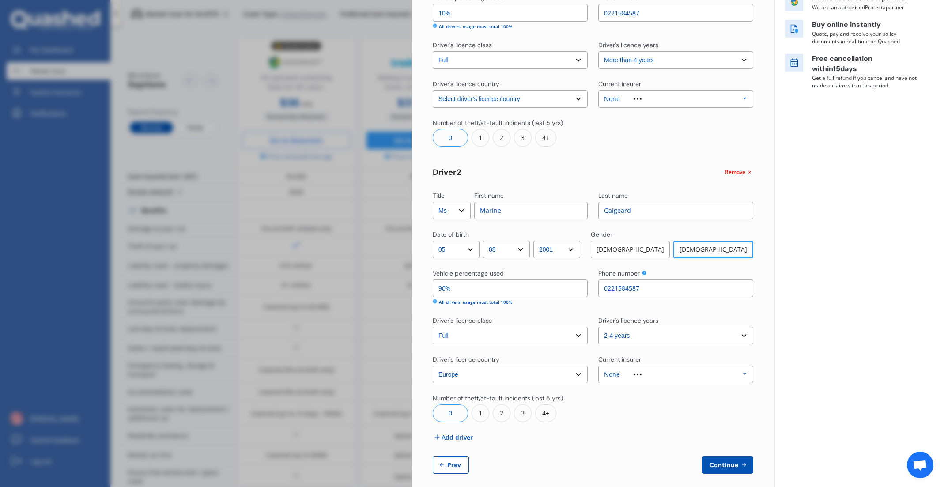
scroll to position [166, 0]
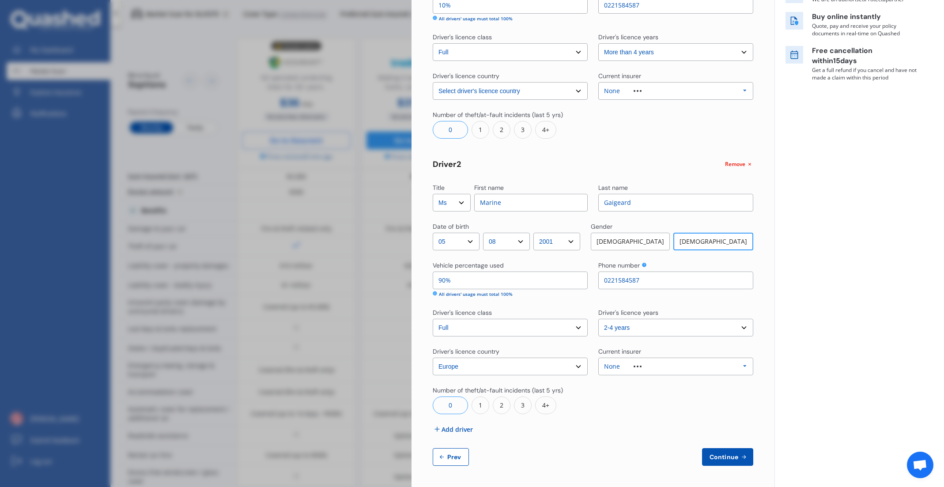
click at [722, 459] on span "Continue" at bounding box center [724, 457] width 32 height 7
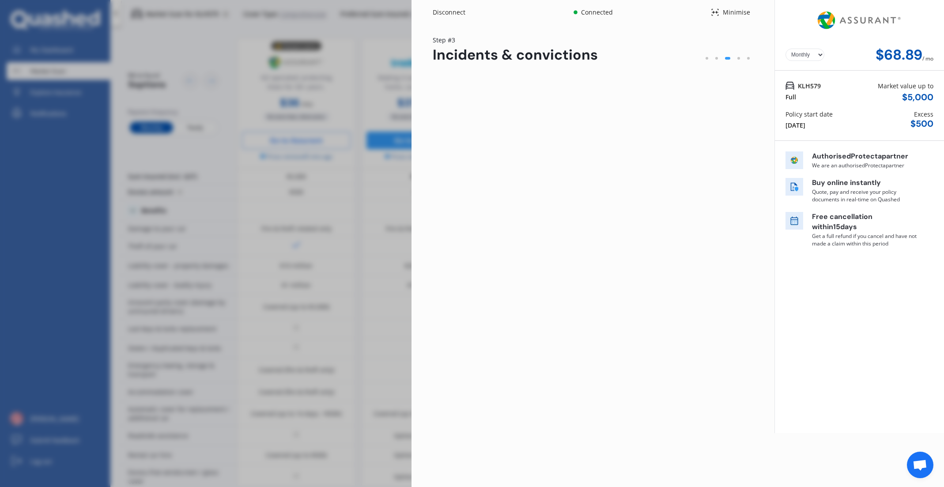
scroll to position [0, 0]
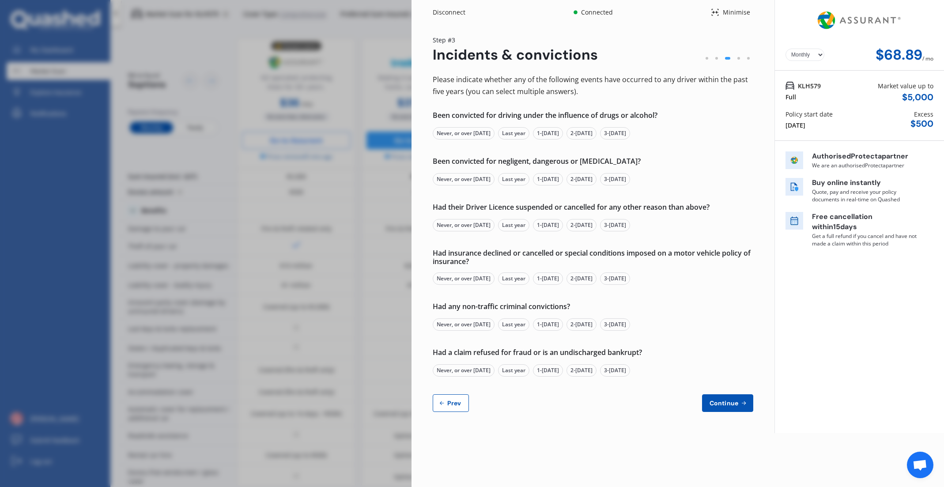
click at [726, 12] on div "Minimise" at bounding box center [737, 12] width 34 height 9
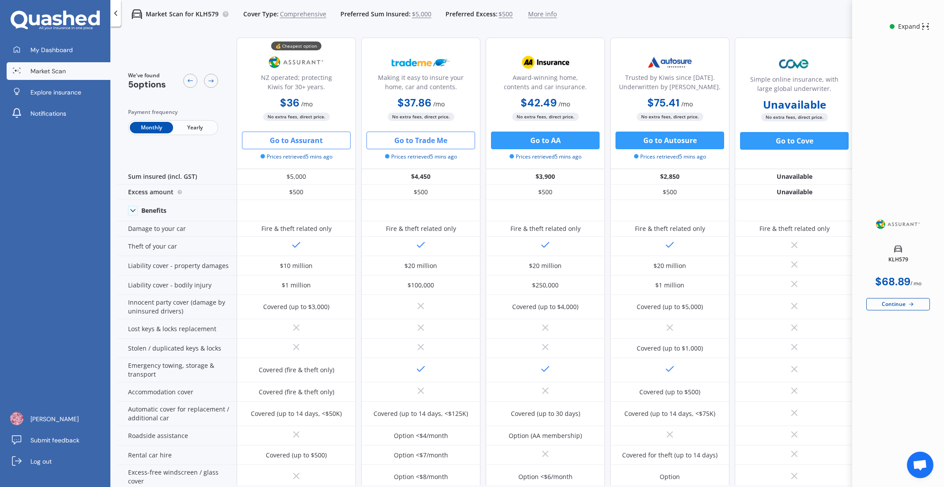
click at [418, 142] on button "Go to Trade Me" at bounding box center [421, 141] width 109 height 18
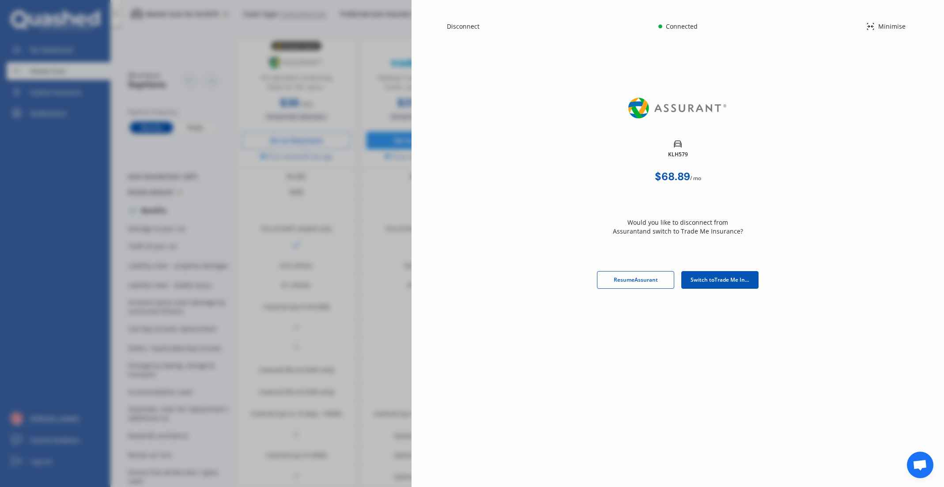
click at [728, 281] on span "Switch to Trade Me Insurance" at bounding box center [720, 280] width 59 height 8
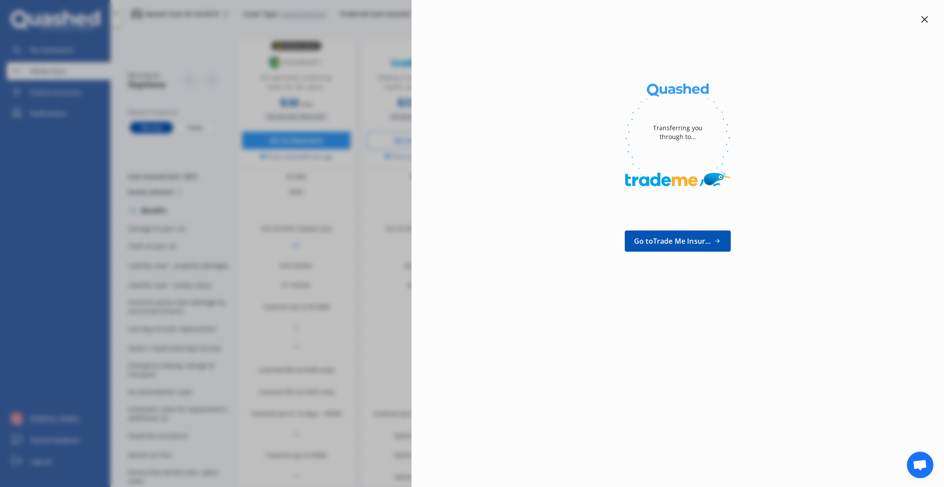
click at [922, 20] on icon at bounding box center [924, 19] width 7 height 7
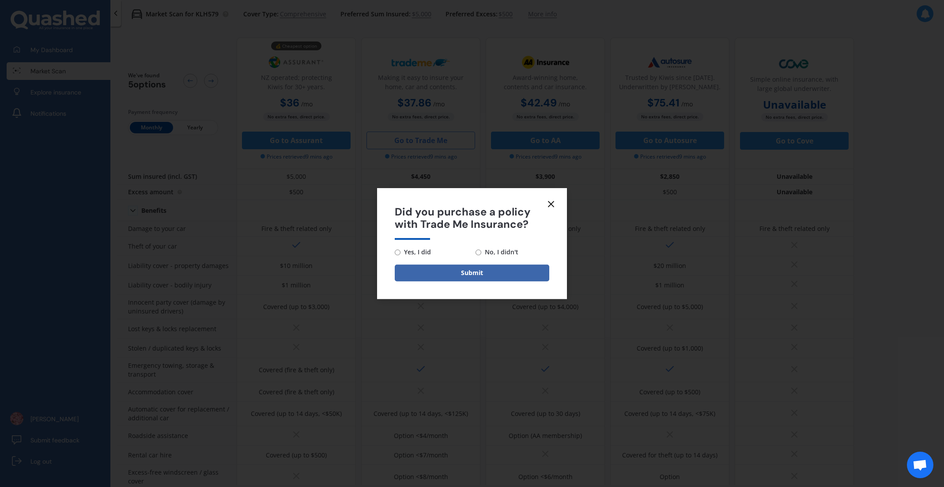
click at [552, 201] on icon at bounding box center [551, 204] width 11 height 11
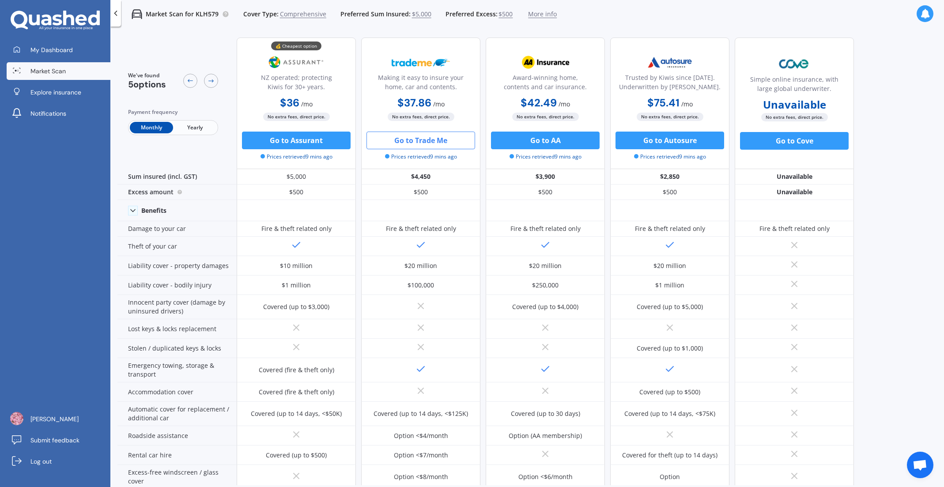
click at [292, 18] on span "Comprehensive" at bounding box center [303, 14] width 46 height 9
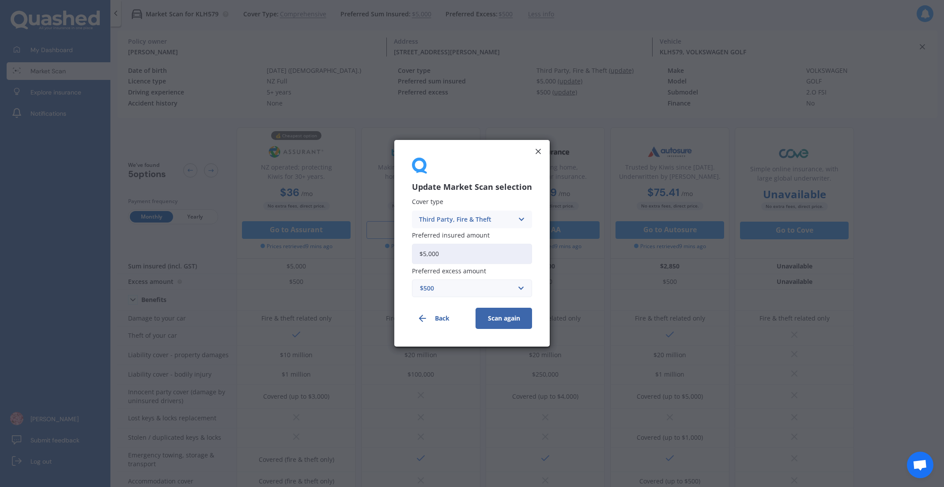
click at [473, 212] on div "Third Party, Fire & Theft Comprehensive Third Party, Fire & Theft Third Party" at bounding box center [472, 220] width 120 height 18
click at [465, 234] on span "Comprehensive" at bounding box center [443, 237] width 47 height 6
click at [500, 317] on button "Scan again" at bounding box center [504, 318] width 57 height 21
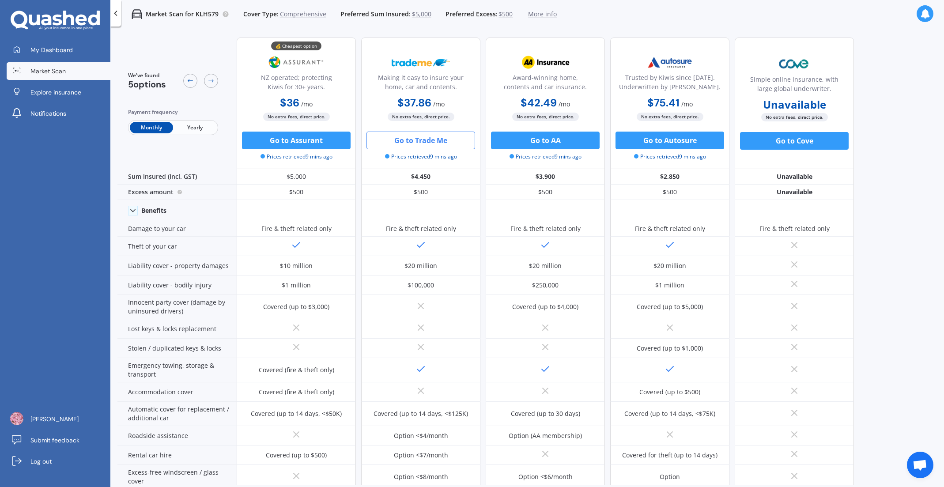
click at [115, 13] on polyline at bounding box center [116, 13] width 2 height 4
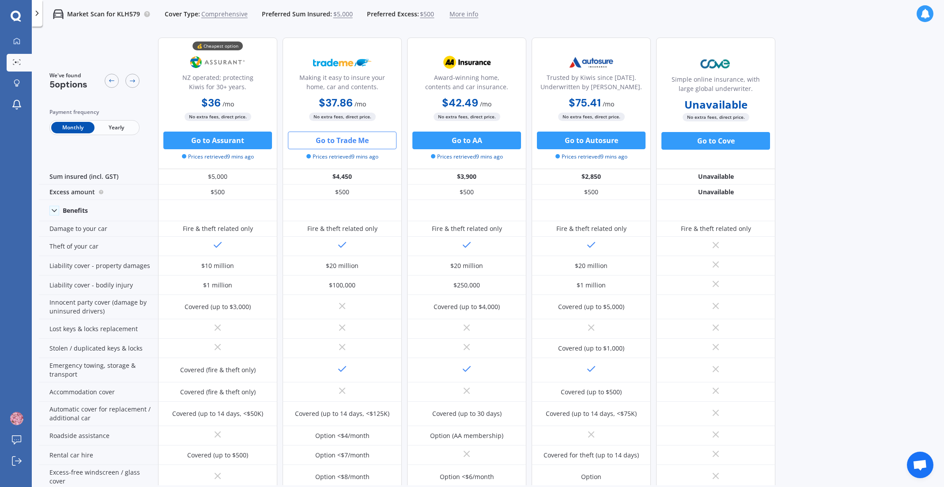
click at [38, 16] on icon at bounding box center [37, 13] width 9 height 9
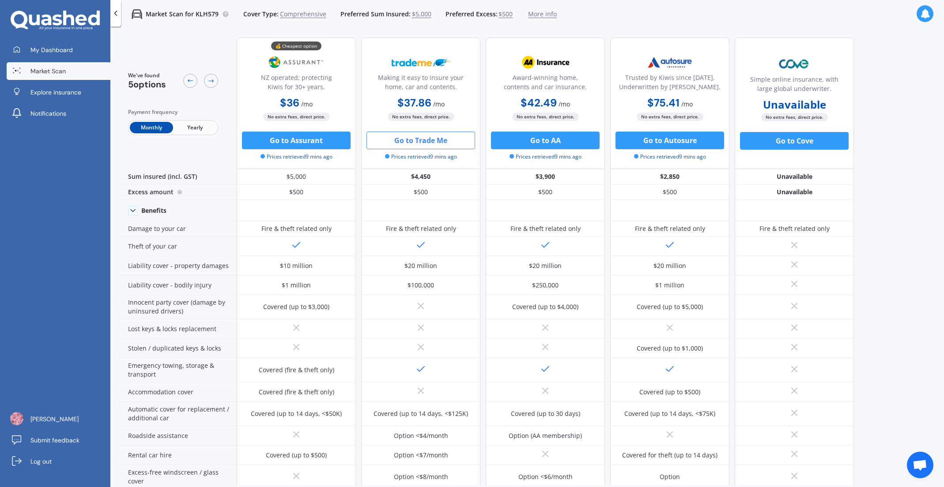
click at [39, 74] on span "Market Scan" at bounding box center [47, 71] width 35 height 9
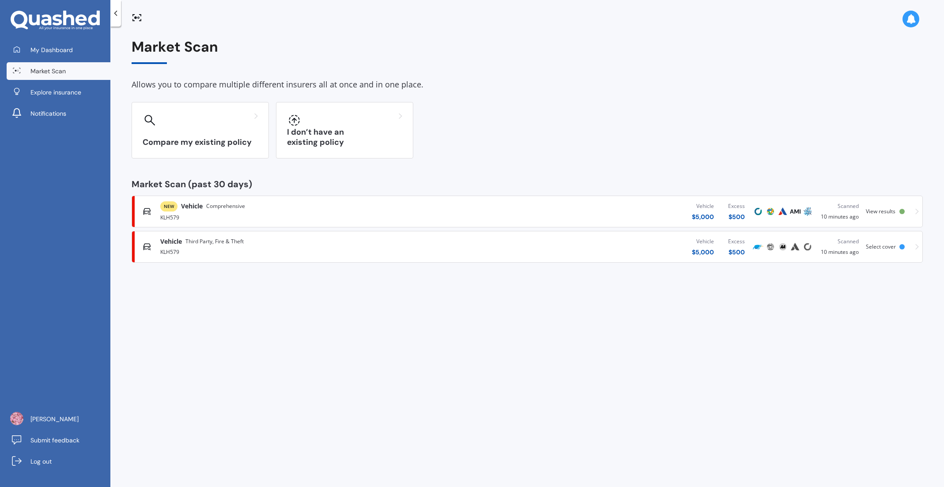
click at [196, 212] on div "KLH579" at bounding box center [303, 217] width 287 height 11
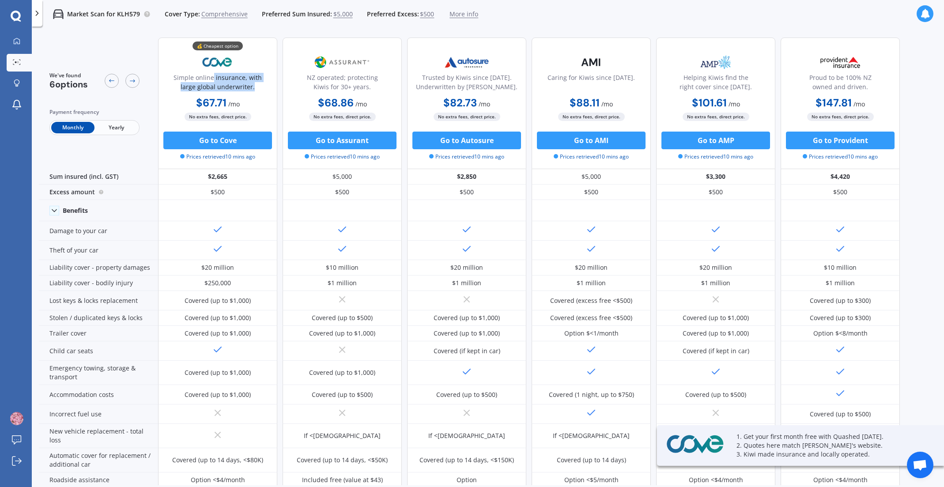
drag, startPoint x: 213, startPoint y: 78, endPoint x: 263, endPoint y: 84, distance: 50.3
click at [263, 84] on div "Simple online insurance, with large global underwriter." at bounding box center [218, 84] width 104 height 22
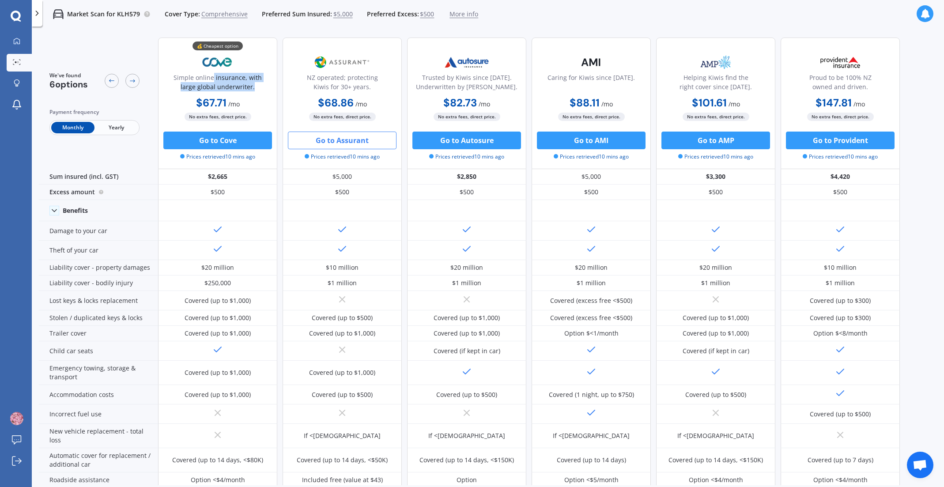
click at [328, 143] on button "Go to Assurant" at bounding box center [342, 141] width 109 height 18
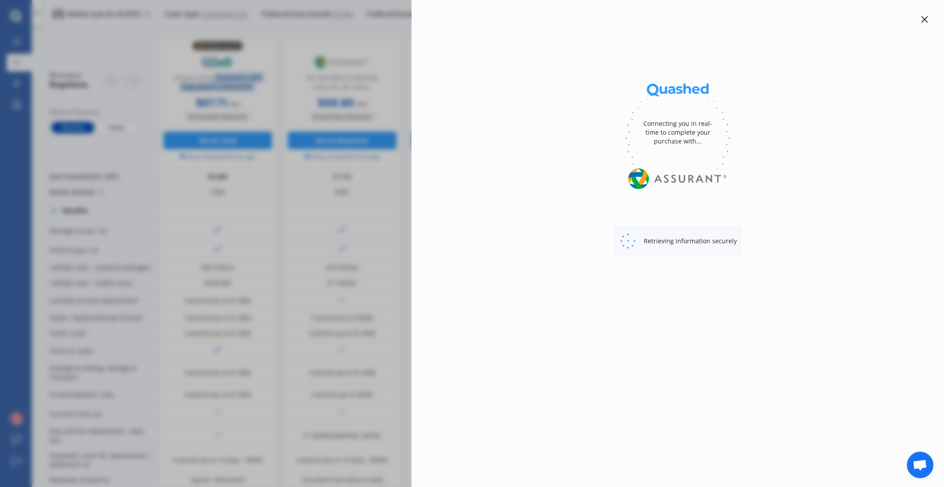
select select "Monthly"
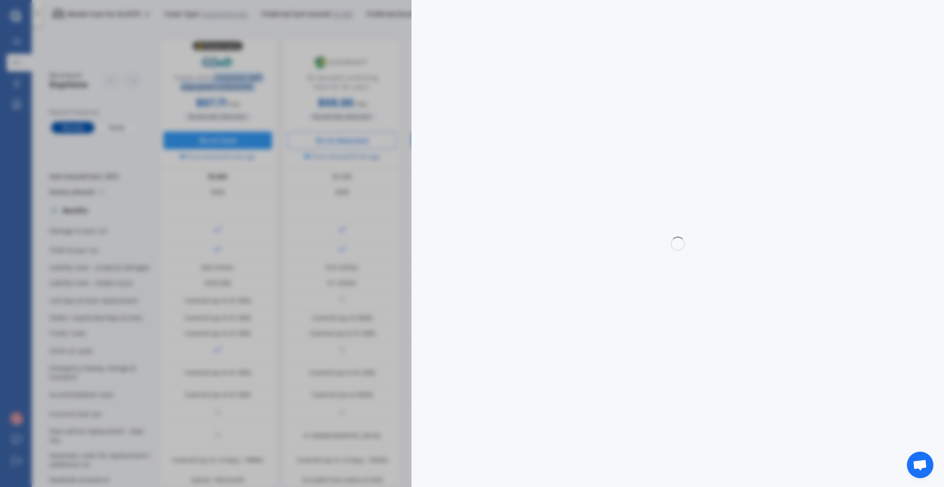
select select "full"
select select "0"
select select "North Shore"
select select "VOLKSWAGEN"
select select "GOLF"
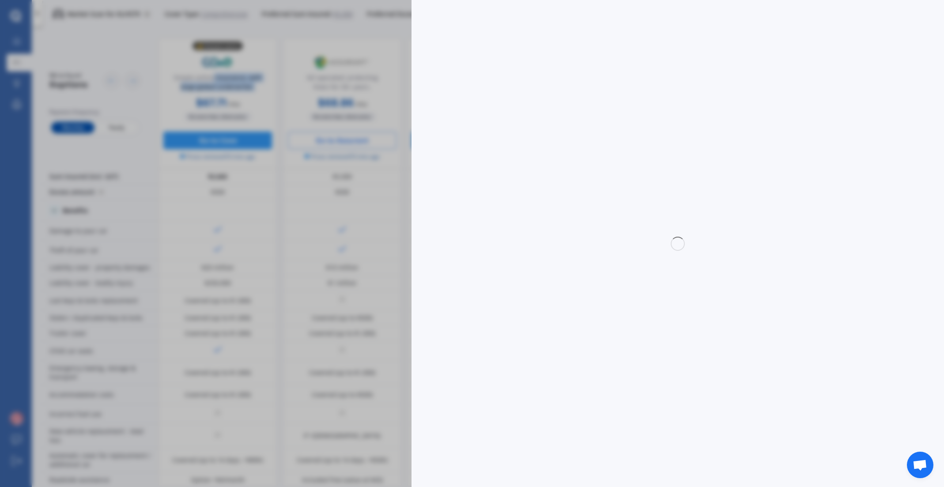
select select "2.O FSI"
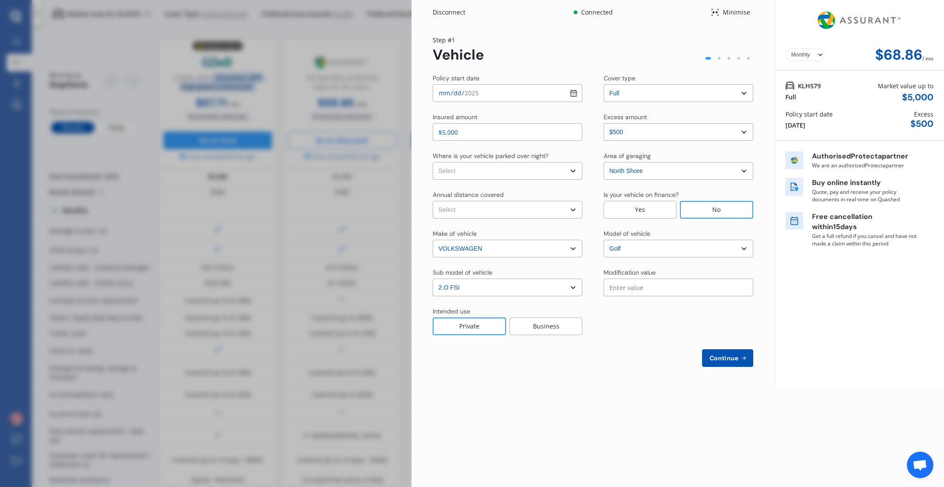
click at [498, 167] on select "Select In a garage On own property On street or road" at bounding box center [508, 171] width 150 height 18
select select "In a garage"
click at [480, 210] on select "Select Low (less than 15,000km per year) Average (15,000-30,000km per year) Hig…" at bounding box center [508, 210] width 150 height 18
select select "20000"
click at [626, 293] on input "text" at bounding box center [679, 288] width 150 height 18
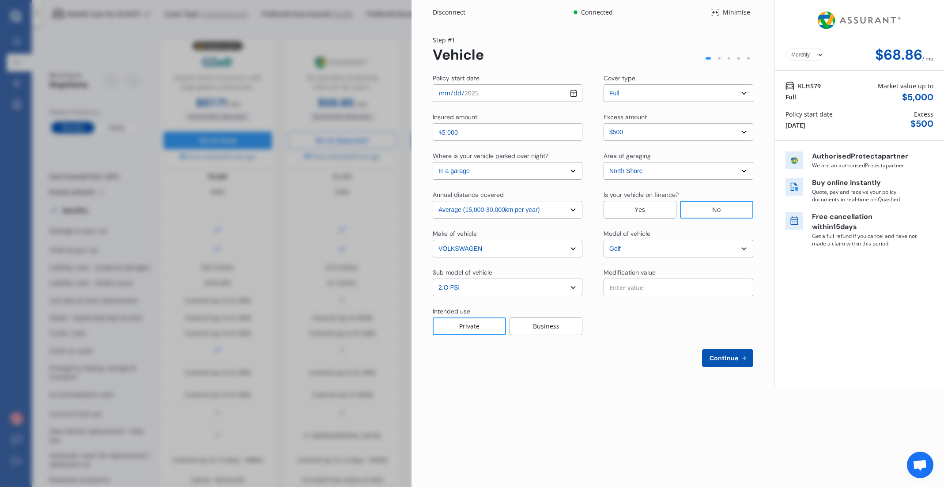
click at [603, 363] on div "Continue" at bounding box center [593, 358] width 321 height 18
click at [733, 355] on span "Continue" at bounding box center [724, 358] width 32 height 7
select select "Miss"
select select "05"
select select "08"
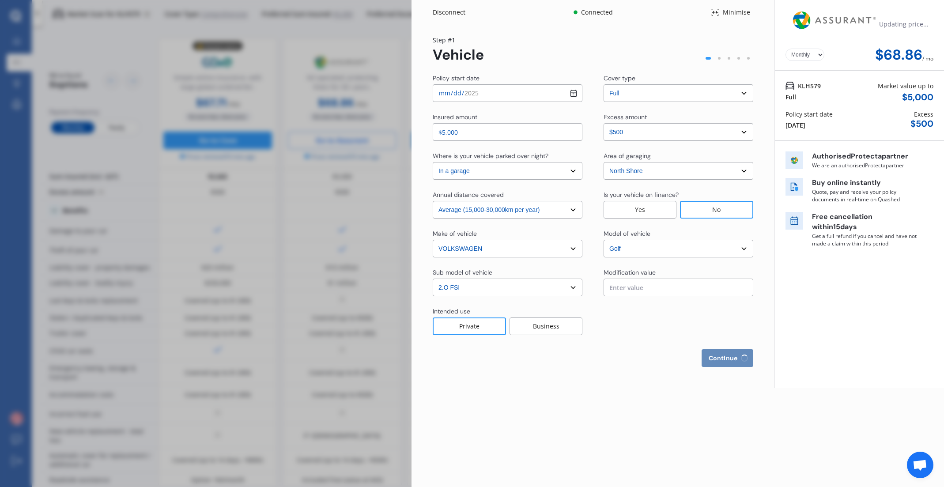
select select "2001"
select select "full"
select select "more than 4 years"
select select "[GEOGRAPHIC_DATA]"
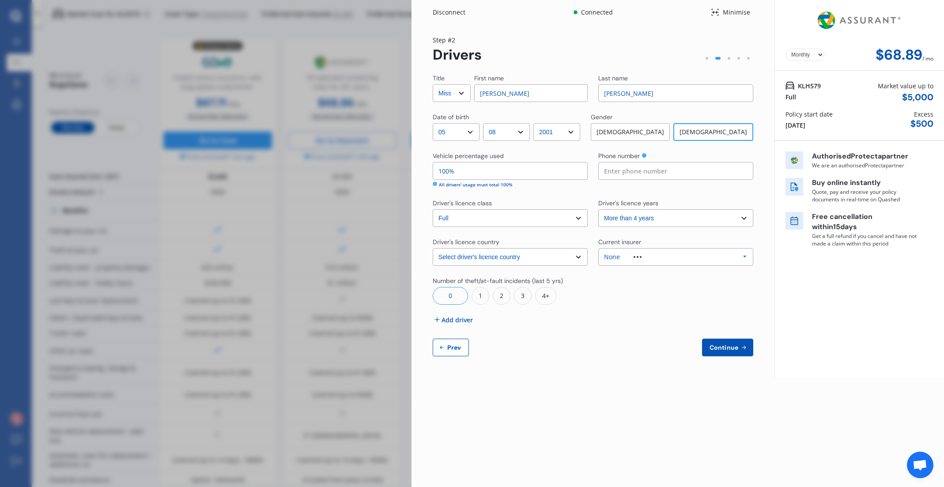
click at [447, 94] on select "Select Mr Mrs Miss Ms Dr" at bounding box center [452, 93] width 38 height 18
select select "Dr"
click at [646, 170] on input at bounding box center [676, 171] width 155 height 18
type input "0221584587"
click at [467, 320] on span "Add driver" at bounding box center [457, 319] width 31 height 9
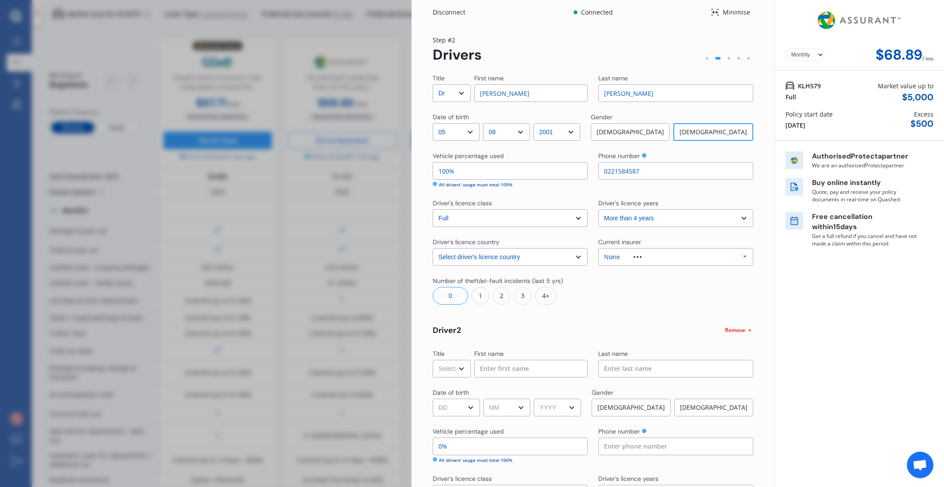
click at [456, 368] on select "Select Mr Mrs Miss Ms Dr" at bounding box center [452, 369] width 38 height 18
select select "Ms"
click at [512, 373] on input at bounding box center [531, 369] width 114 height 18
type input "Marine"
paste input "Gaigeard"
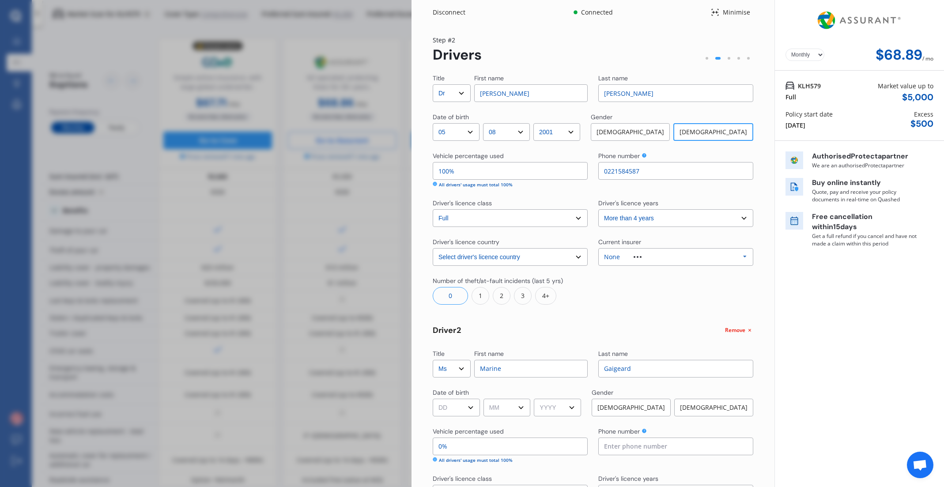
type input "Gaigeard"
select select "05"
select select "08"
select select "2001"
click at [711, 406] on div "[DEMOGRAPHIC_DATA]" at bounding box center [714, 408] width 79 height 18
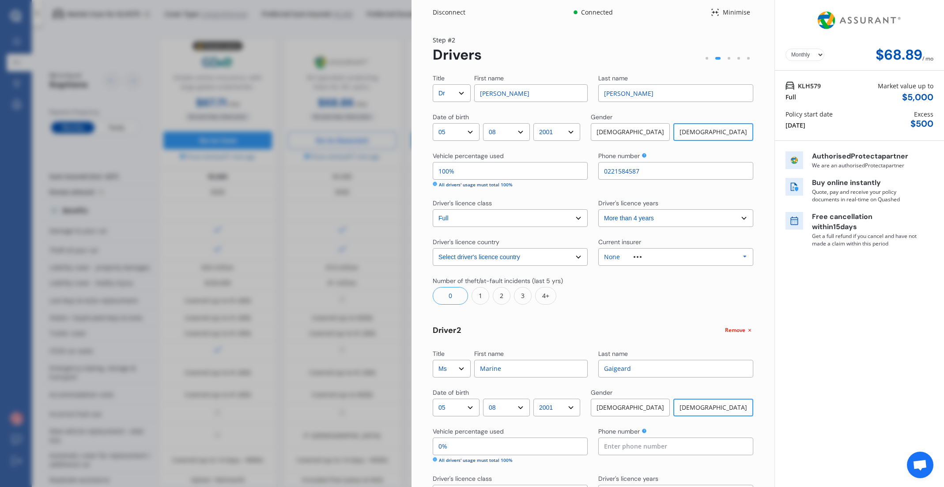
click at [457, 444] on input "0%" at bounding box center [510, 447] width 155 height 18
click at [456, 444] on input "0%" at bounding box center [510, 447] width 155 height 18
type input "0%"
type input "91%"
type input "9%"
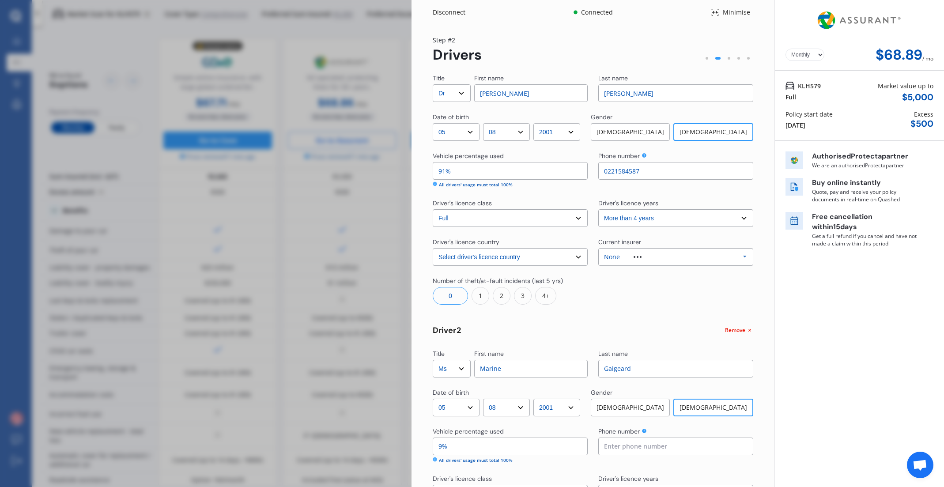
type input "10%"
type input "90%"
click at [546, 322] on div "Title Select Mr Mrs Miss Ms Dr First name [PERSON_NAME] Last name [PERSON_NAME]…" at bounding box center [593, 353] width 321 height 558
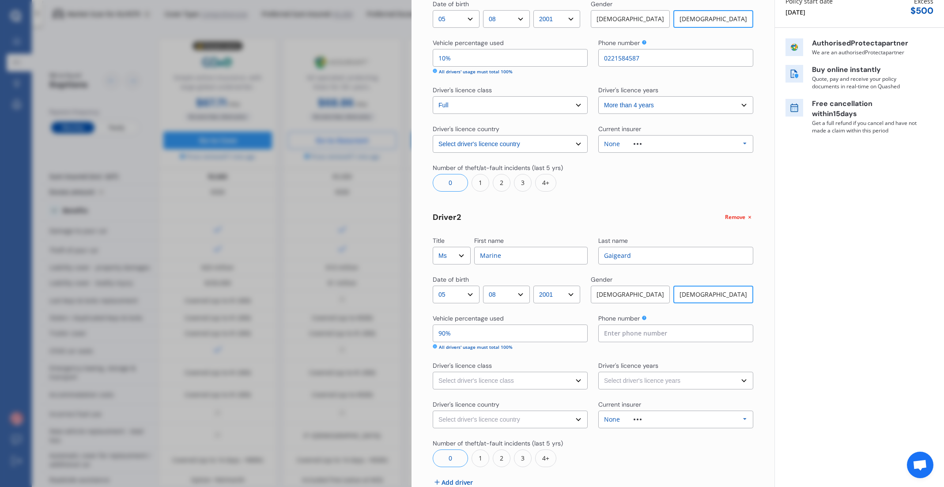
click at [527, 386] on select "Select driver's licence class None Learner Restricted Full" at bounding box center [510, 381] width 155 height 18
select select "full"
click at [638, 380] on select "Select driver's licence years Less than 1 year 1-2 years 2-4 years More than 4 …" at bounding box center [676, 381] width 155 height 18
select select "2-4 years"
click at [497, 414] on select "Select driver's licence country [GEOGRAPHIC_DATA] [GEOGRAPHIC_DATA] [GEOGRAPHIC…" at bounding box center [510, 420] width 155 height 18
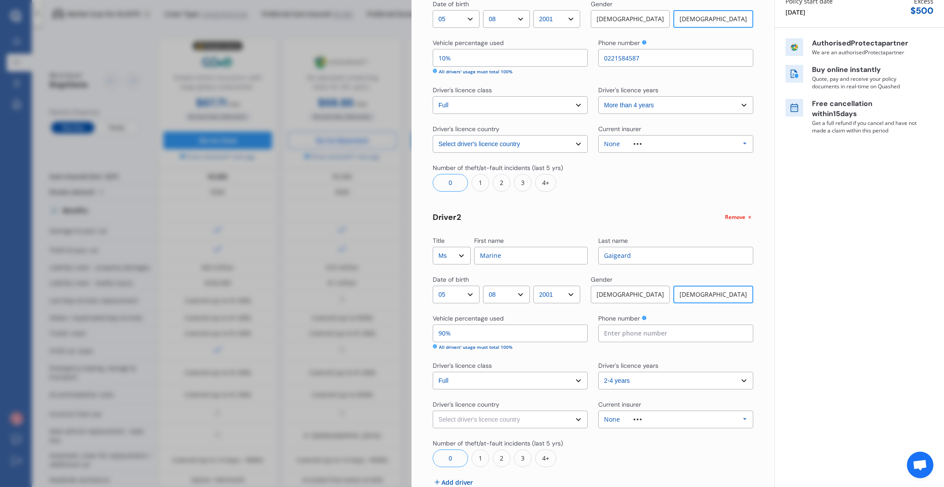
select select "Europe"
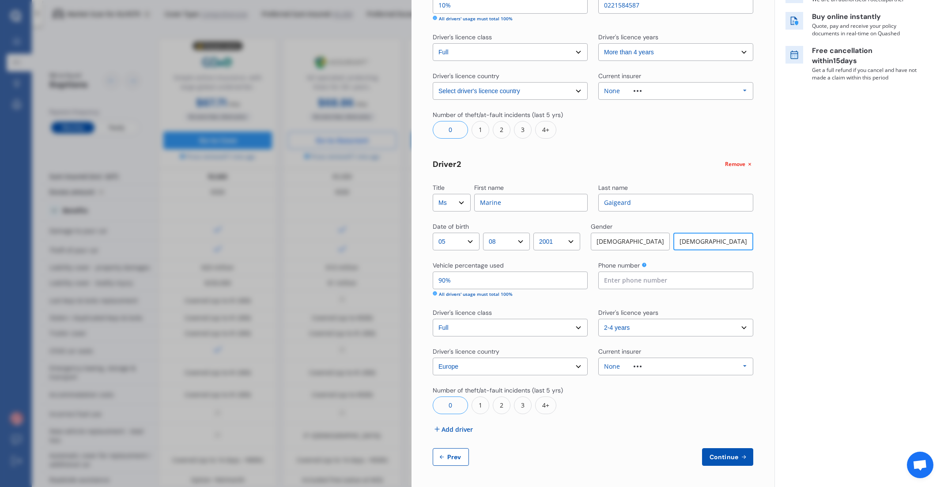
click at [725, 455] on span "Continue" at bounding box center [724, 457] width 32 height 7
click at [636, 284] on input at bounding box center [676, 281] width 155 height 18
type input "0221584587"
click at [690, 429] on div "Title Select Mr Mrs Miss Ms Dr First name [PERSON_NAME] Last name [PERSON_NAME]…" at bounding box center [593, 187] width 321 height 558
click at [723, 449] on div "Title Select Mr Mrs Miss Ms Dr First name [PERSON_NAME] Last name [PERSON_NAME]…" at bounding box center [593, 187] width 321 height 558
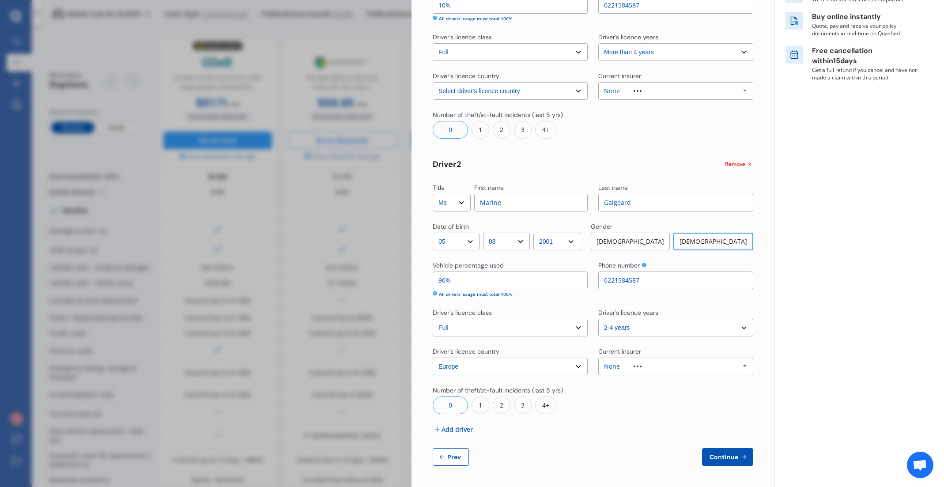
click at [722, 455] on span "Continue" at bounding box center [724, 457] width 32 height 7
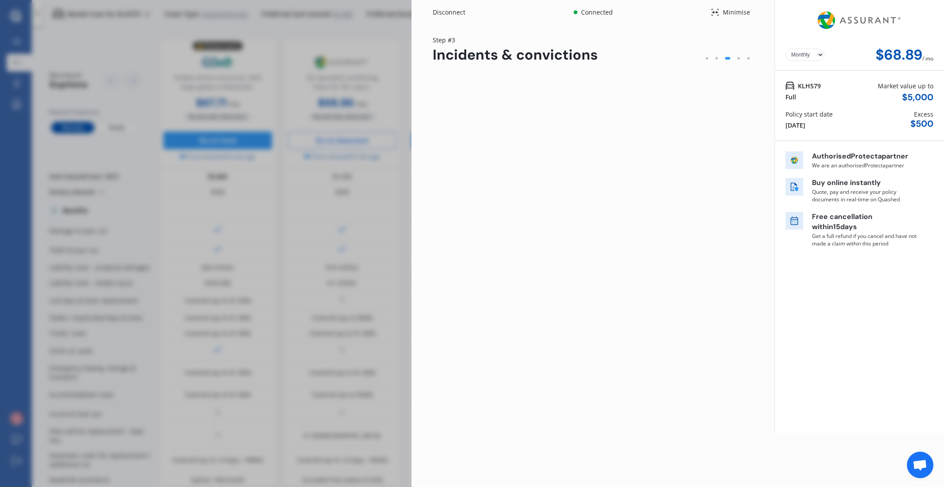
scroll to position [0, 0]
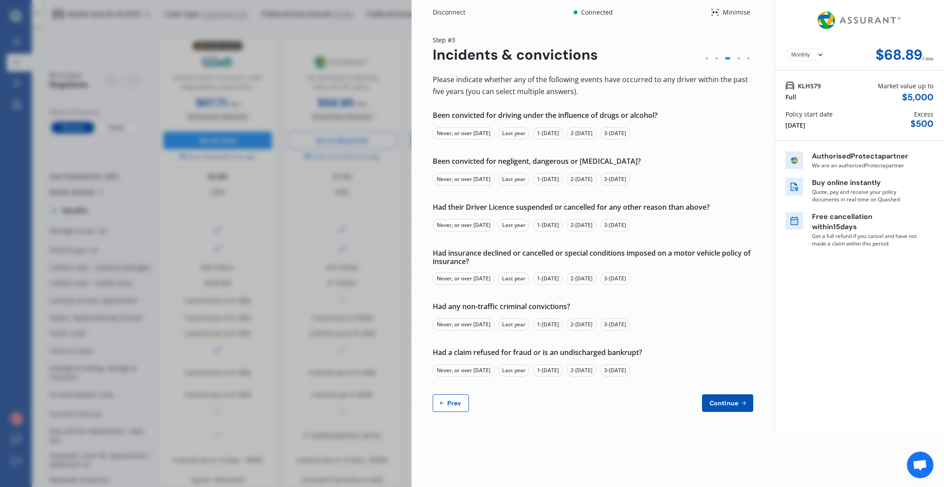
click at [473, 136] on div "Never, or over [DATE]" at bounding box center [464, 133] width 62 height 12
click at [472, 181] on div "Never, or over [DATE]" at bounding box center [464, 179] width 62 height 12
click at [469, 226] on div "Never, or over [DATE]" at bounding box center [464, 225] width 62 height 12
click at [465, 279] on div "Never, or over [DATE]" at bounding box center [464, 279] width 62 height 12
click at [468, 328] on div "Never, or over [DATE]" at bounding box center [464, 325] width 62 height 12
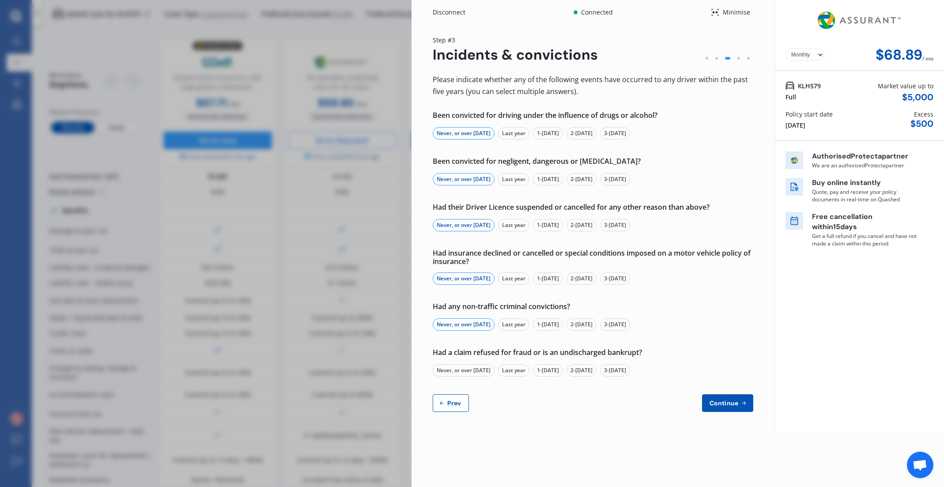
drag, startPoint x: 456, startPoint y: 372, endPoint x: 468, endPoint y: 377, distance: 12.5
click at [456, 372] on div "Never, or over [DATE]" at bounding box center [464, 370] width 62 height 12
click at [717, 396] on button "Continue" at bounding box center [727, 403] width 51 height 18
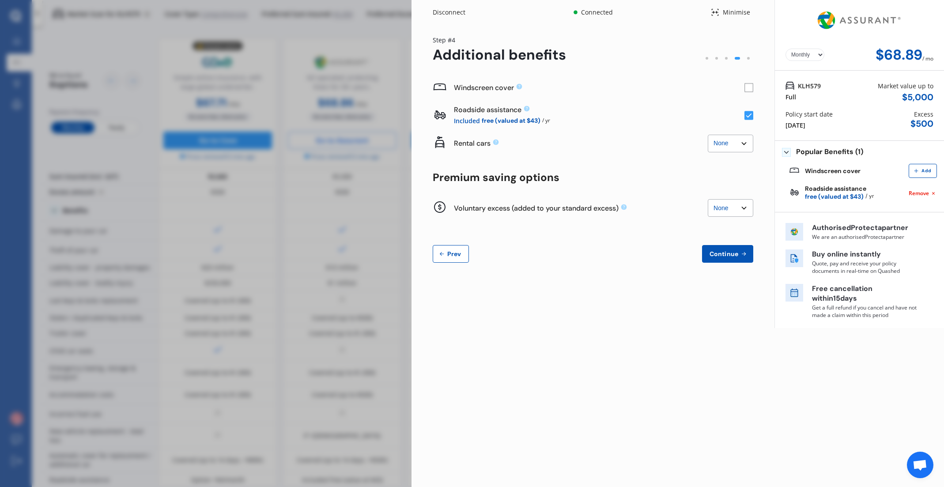
click at [749, 86] on rect at bounding box center [749, 87] width 9 height 9
click at [748, 87] on rect at bounding box center [749, 87] width 9 height 9
click at [747, 87] on rect at bounding box center [749, 87] width 9 height 9
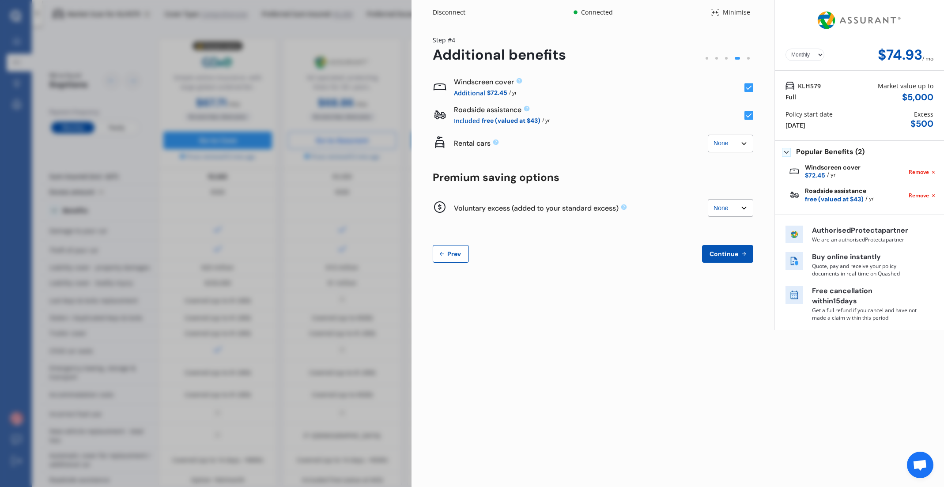
click at [731, 207] on select "None $500 $1,000" at bounding box center [731, 208] width 46 height 18
click at [731, 208] on select "None $500 $1,000" at bounding box center [731, 208] width 46 height 18
select select "0"
click at [729, 255] on span "Continue" at bounding box center [724, 253] width 32 height 7
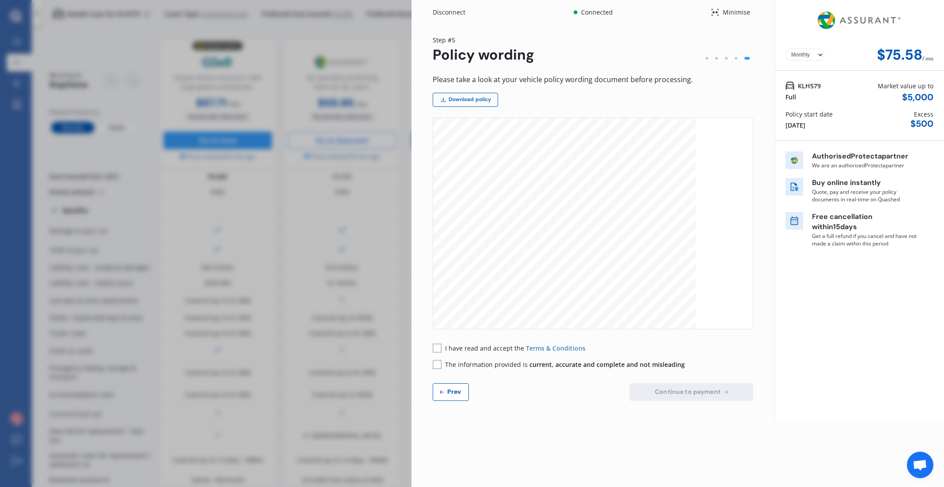
click at [470, 102] on link "Download policy" at bounding box center [465, 100] width 65 height 14
click at [446, 398] on button "Prev" at bounding box center [451, 392] width 36 height 18
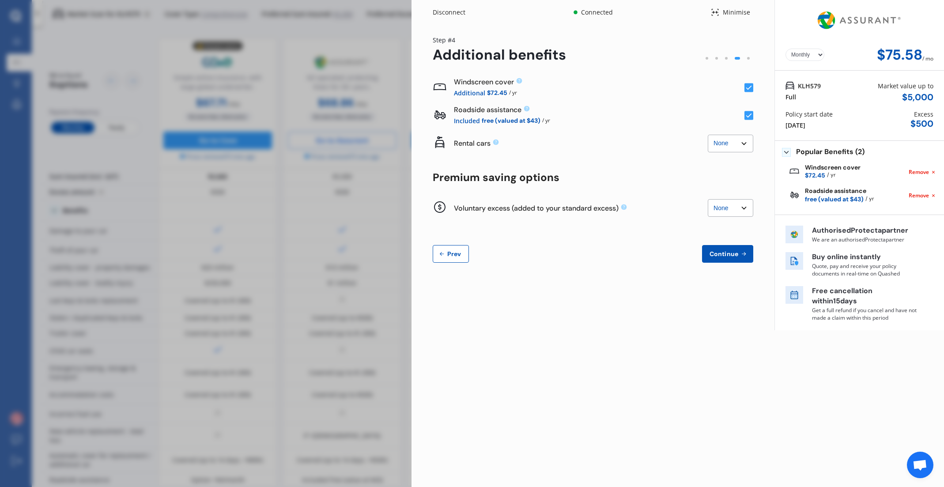
click at [751, 85] on rect at bounding box center [749, 87] width 9 height 9
click at [749, 115] on rect at bounding box center [749, 115] width 9 height 9
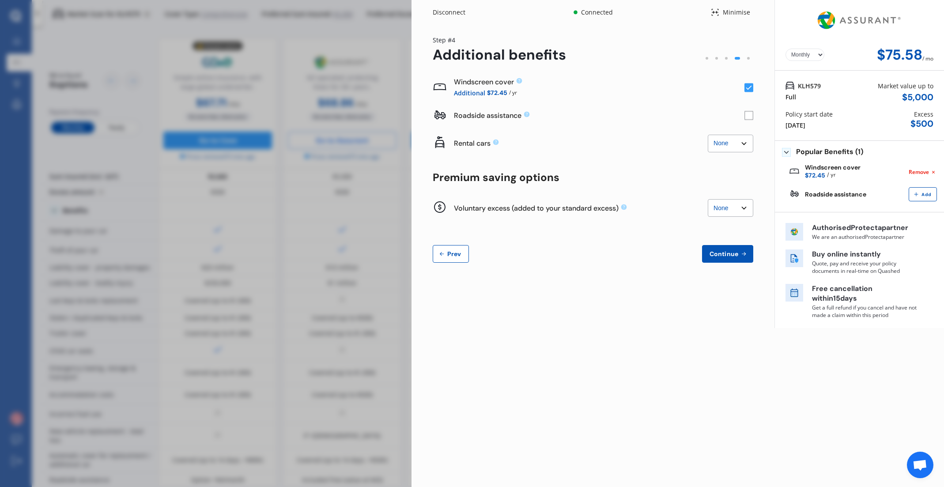
click at [749, 115] on rect at bounding box center [749, 115] width 9 height 9
click at [735, 257] on span "Continue" at bounding box center [724, 253] width 32 height 7
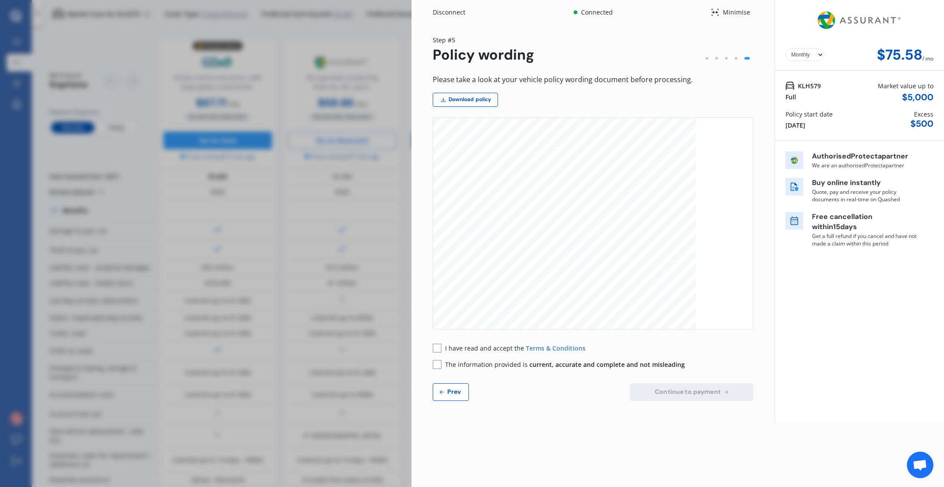
click at [436, 348] on rect at bounding box center [437, 348] width 9 height 9
click at [437, 368] on rect at bounding box center [437, 364] width 8 height 8
click at [694, 393] on span "Continue to payment" at bounding box center [687, 391] width 69 height 7
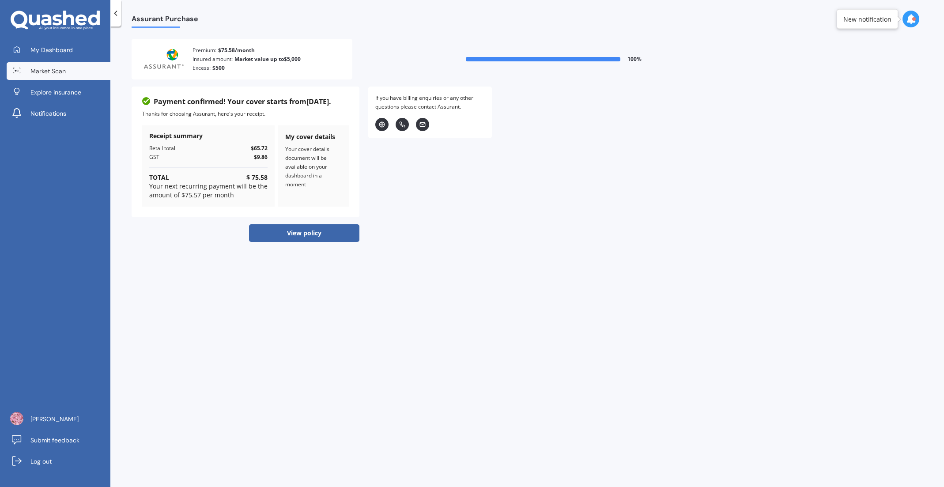
click at [31, 67] on span "Market Scan" at bounding box center [47, 71] width 35 height 9
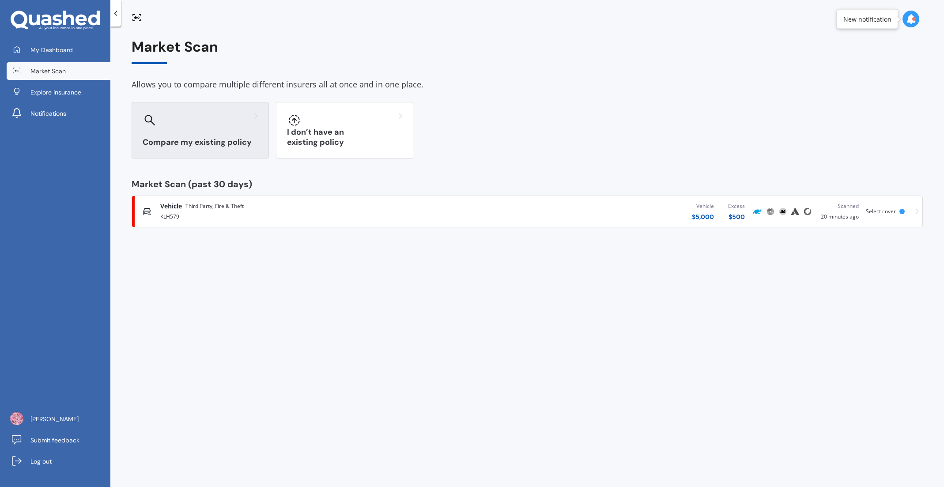
click at [169, 142] on h3 "Compare my existing policy" at bounding box center [200, 142] width 115 height 10
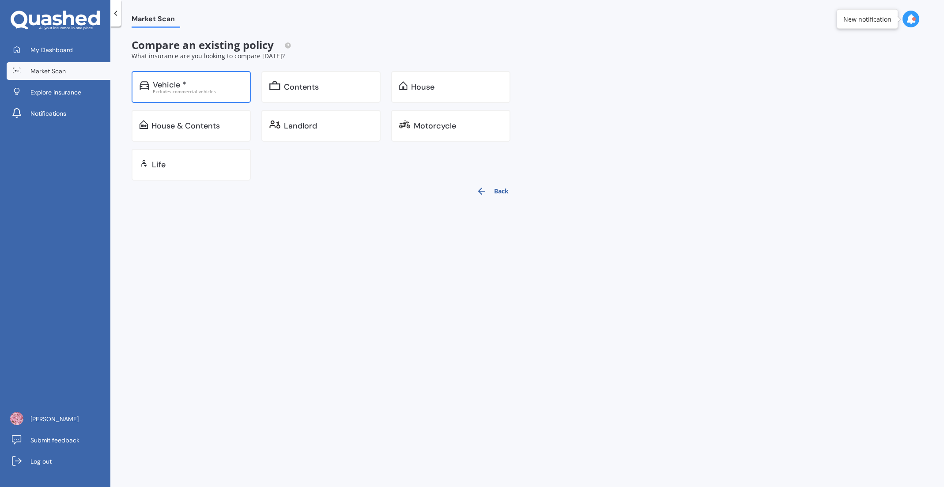
click at [192, 90] on div "Excludes commercial vehicles" at bounding box center [198, 91] width 90 height 4
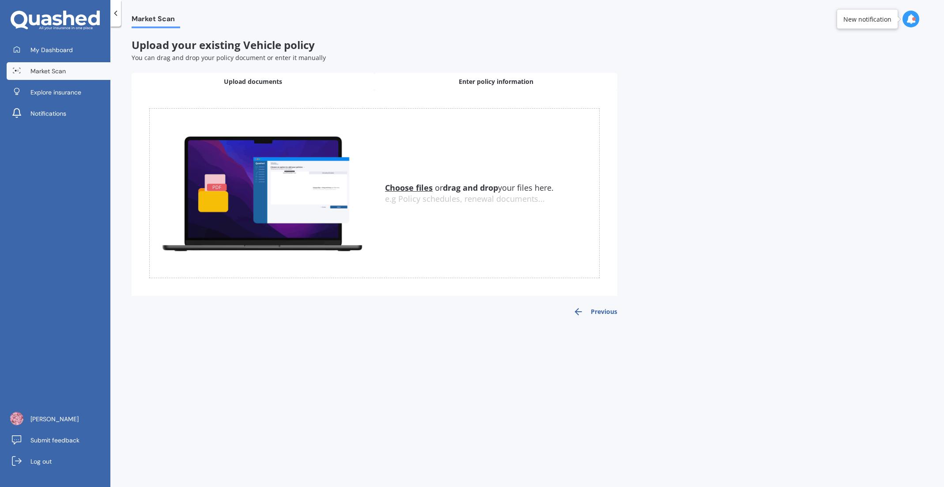
click at [468, 83] on span "Enter policy information" at bounding box center [496, 81] width 75 height 9
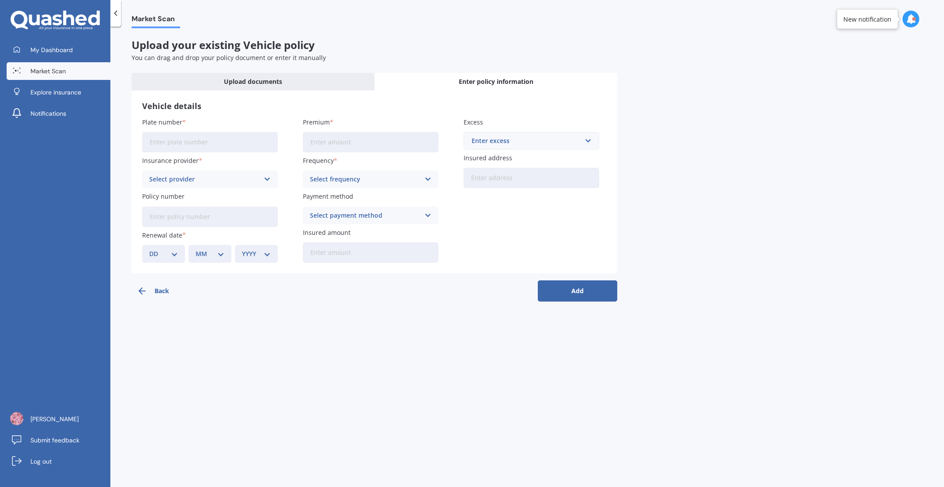
click at [215, 65] on div "Market Scan Upload your existing Vehicle policy You can drag and drop your poli…" at bounding box center [527, 258] width 834 height 461
click at [211, 86] on div "Upload documents" at bounding box center [253, 82] width 243 height 18
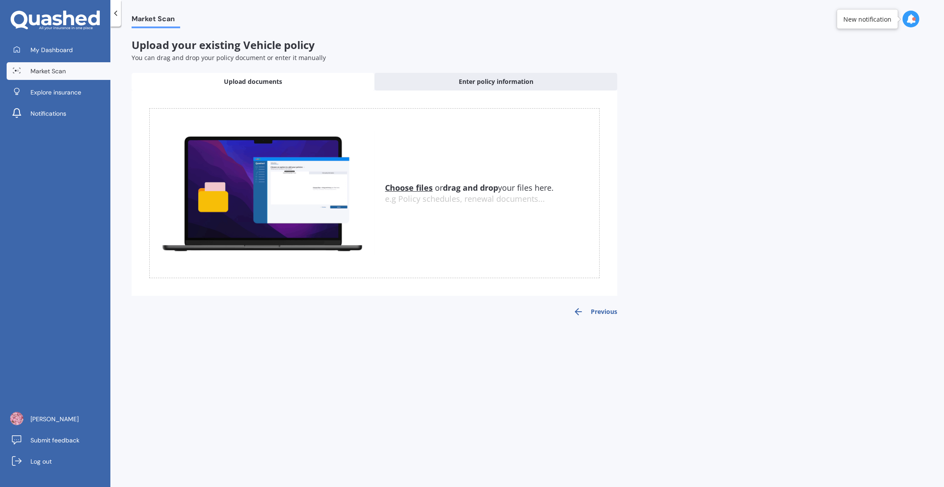
click at [419, 189] on u "Choose files" at bounding box center [409, 187] width 48 height 11
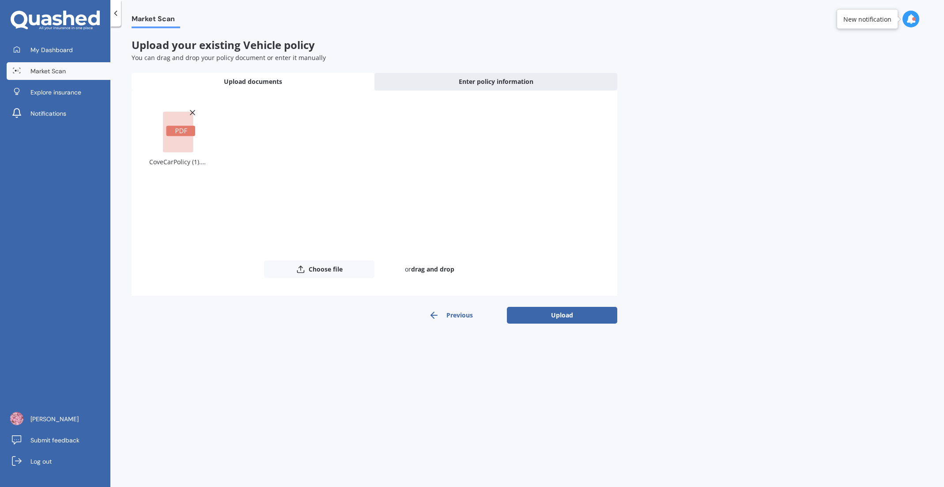
click at [565, 315] on button "Upload" at bounding box center [562, 315] width 110 height 17
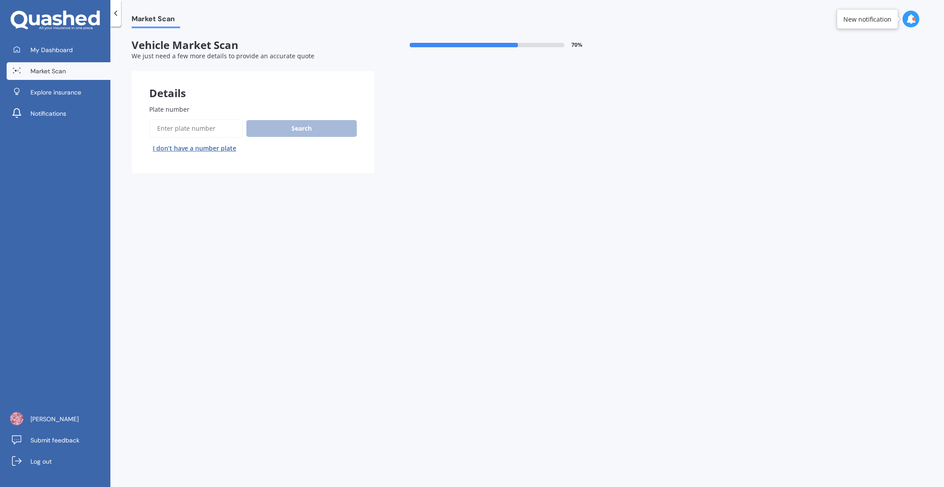
click at [173, 124] on input "Plate number" at bounding box center [196, 128] width 94 height 19
type input "lpm866"
click at [340, 143] on div "Search I don’t have a number plate" at bounding box center [253, 137] width 208 height 36
click at [322, 132] on button "Search" at bounding box center [301, 128] width 110 height 17
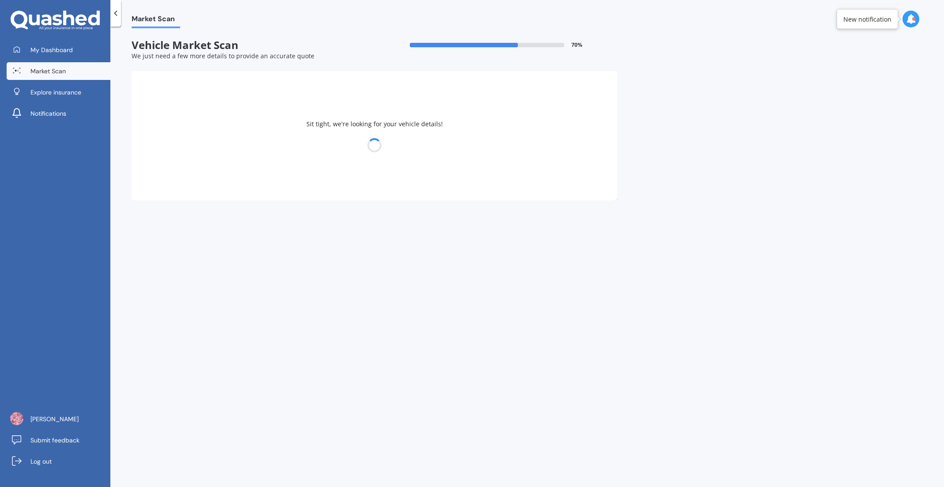
select select "HYUNDAI"
select select "IONIQ"
select select "05"
select select "08"
select select "2001"
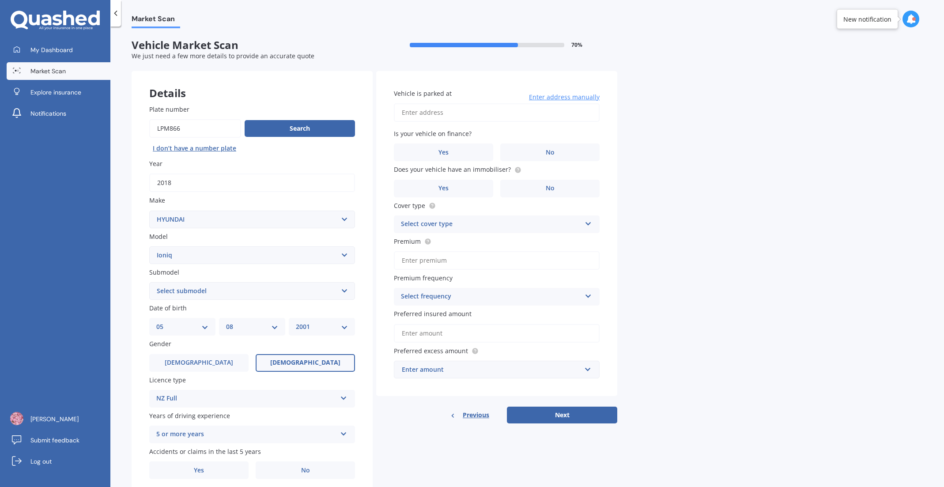
scroll to position [35, 0]
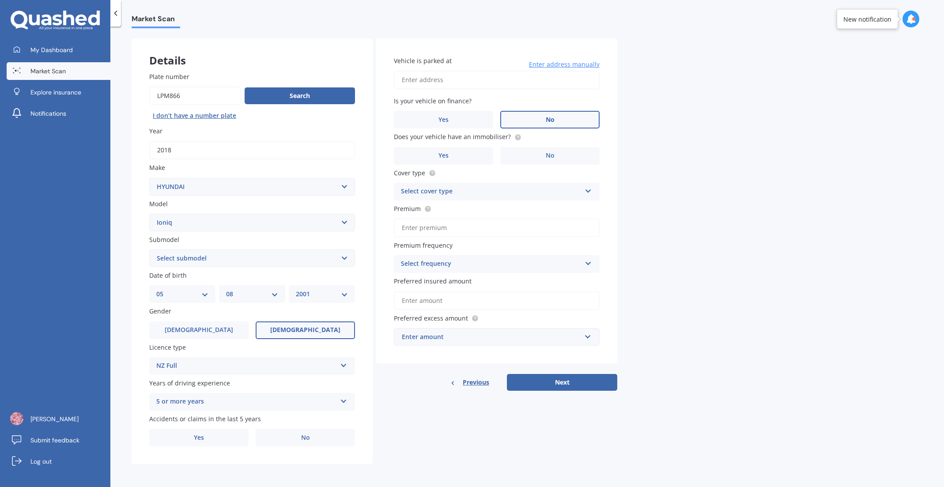
click at [559, 119] on label "No" at bounding box center [550, 120] width 99 height 18
click at [0, 0] on input "No" at bounding box center [0, 0] width 0 height 0
click at [454, 154] on label "Yes" at bounding box center [443, 156] width 99 height 18
click at [0, 0] on input "Yes" at bounding box center [0, 0] width 0 height 0
click at [455, 192] on div "Select cover type" at bounding box center [491, 191] width 180 height 11
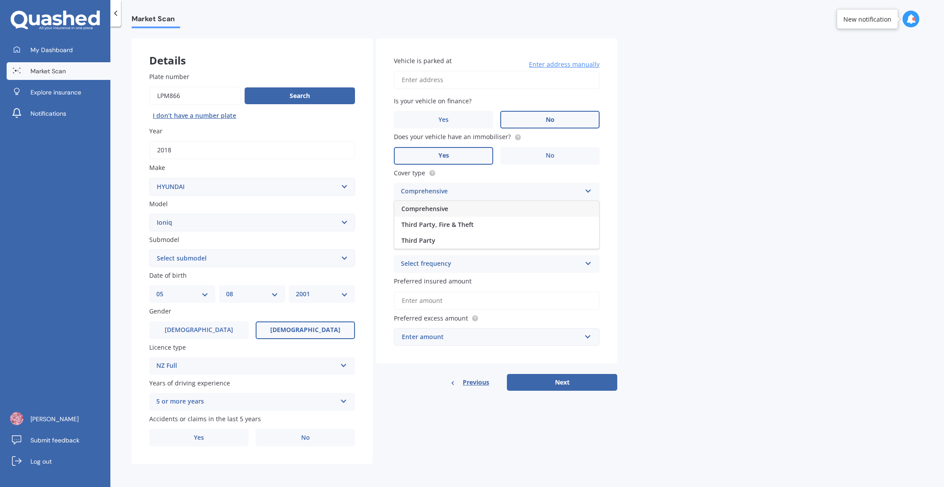
click at [437, 207] on span "Comprehensive" at bounding box center [425, 209] width 47 height 8
click at [437, 230] on input "Premium" at bounding box center [497, 228] width 206 height 19
click at [423, 228] on input "Premium" at bounding box center [497, 228] width 206 height 19
click at [462, 226] on input "Premium" at bounding box center [497, 228] width 206 height 19
type input "$123.31"
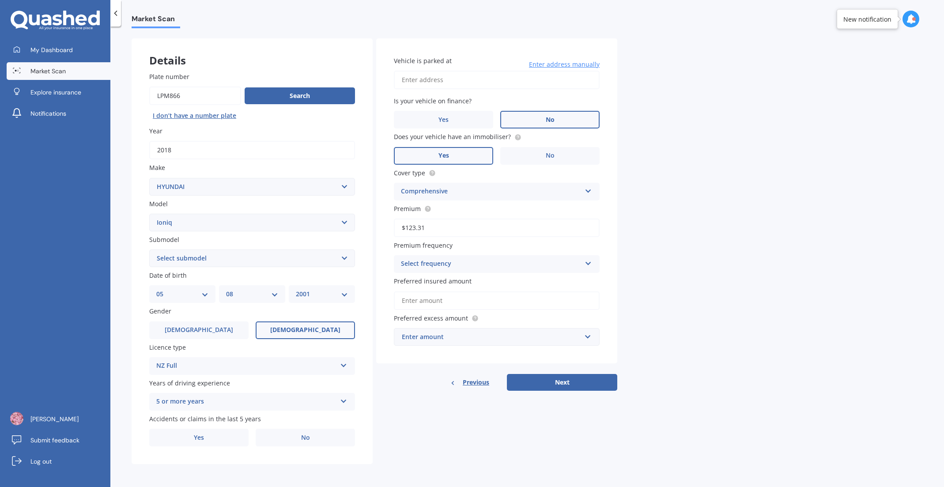
click at [455, 263] on div "Select frequency" at bounding box center [491, 264] width 180 height 11
click at [426, 327] on div "Monthly" at bounding box center [496, 329] width 205 height 16
click at [425, 303] on input "Preferred insured amount" at bounding box center [497, 301] width 206 height 19
drag, startPoint x: 663, startPoint y: 265, endPoint x: 652, endPoint y: 265, distance: 11.5
click at [663, 265] on div "Market Scan Vehicle Market Scan 70 % We just need a few more details to provide…" at bounding box center [527, 258] width 834 height 461
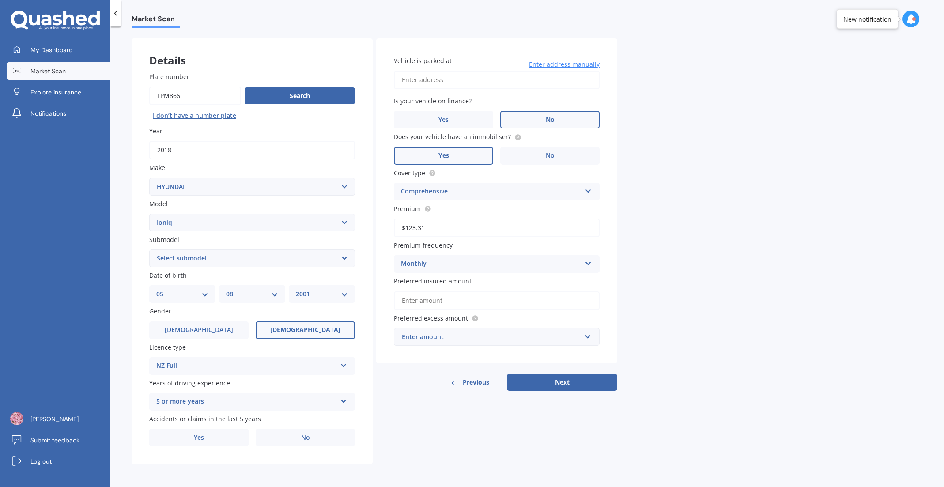
click at [416, 303] on input "Preferred insured amount" at bounding box center [497, 301] width 206 height 19
click at [423, 301] on input "Preferred insured amount" at bounding box center [497, 301] width 206 height 19
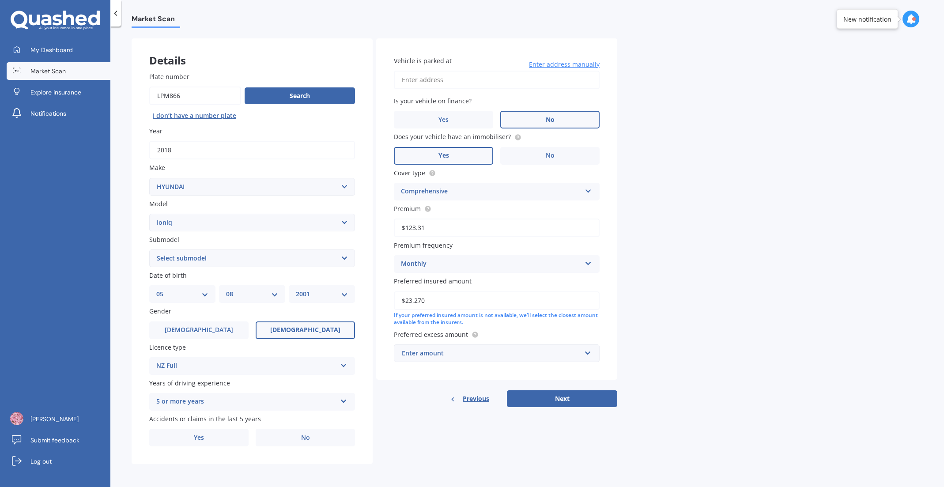
type input "$23,270"
click at [416, 347] on input "text" at bounding box center [494, 353] width 198 height 17
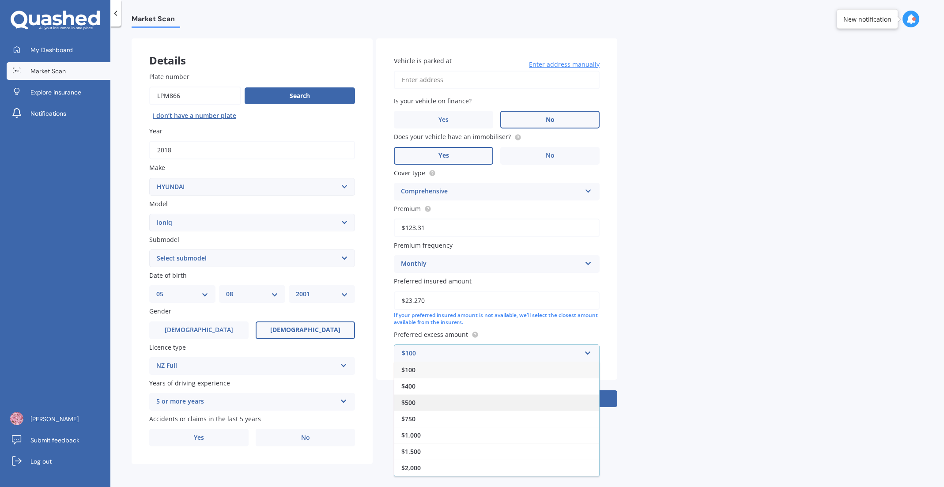
click at [419, 404] on div "$500" at bounding box center [496, 402] width 205 height 16
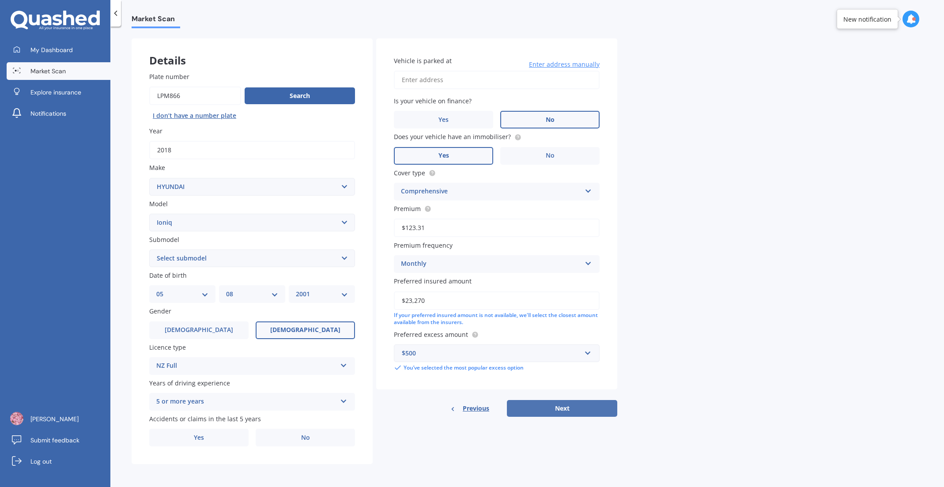
click at [558, 410] on button "Next" at bounding box center [562, 408] width 110 height 17
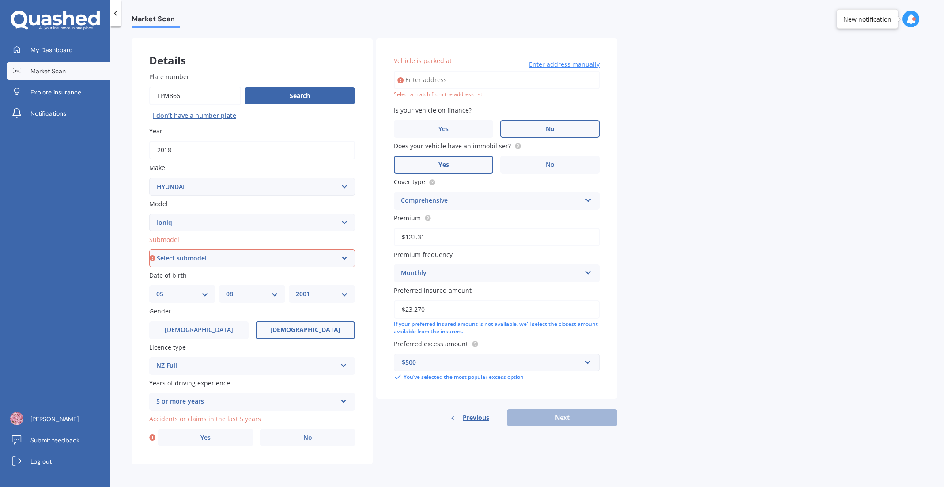
click at [208, 263] on select "Select submodel 1.6 Hybrid 1.6 Hybrid Elite Electric" at bounding box center [252, 259] width 206 height 18
select select "1.6 HYBRID ELITE"
click at [294, 436] on label "No" at bounding box center [307, 438] width 95 height 18
click at [0, 0] on input "No" at bounding box center [0, 0] width 0 height 0
click at [518, 455] on div "Details Plate number Search I don’t have a number plate Year 2018 Make Select m…" at bounding box center [375, 251] width 486 height 426
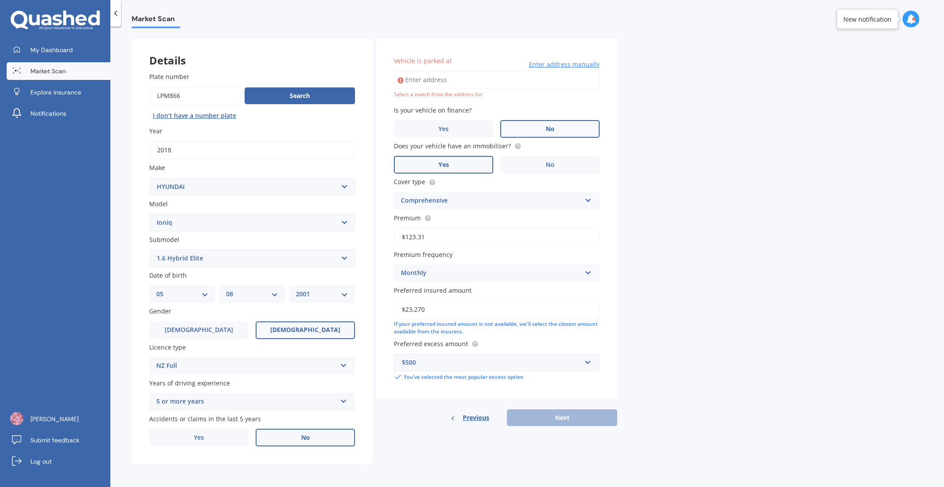
click at [480, 72] on input "Vehicle is parked at" at bounding box center [497, 80] width 206 height 19
type input "[STREET_ADDRESS][PERSON_NAME]"
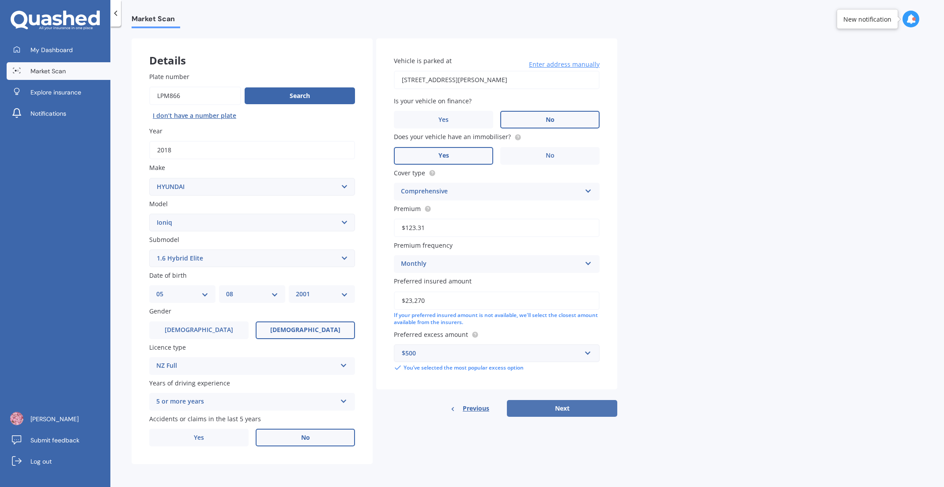
click at [574, 407] on button "Next" at bounding box center [562, 408] width 110 height 17
select select "05"
select select "08"
select select "2001"
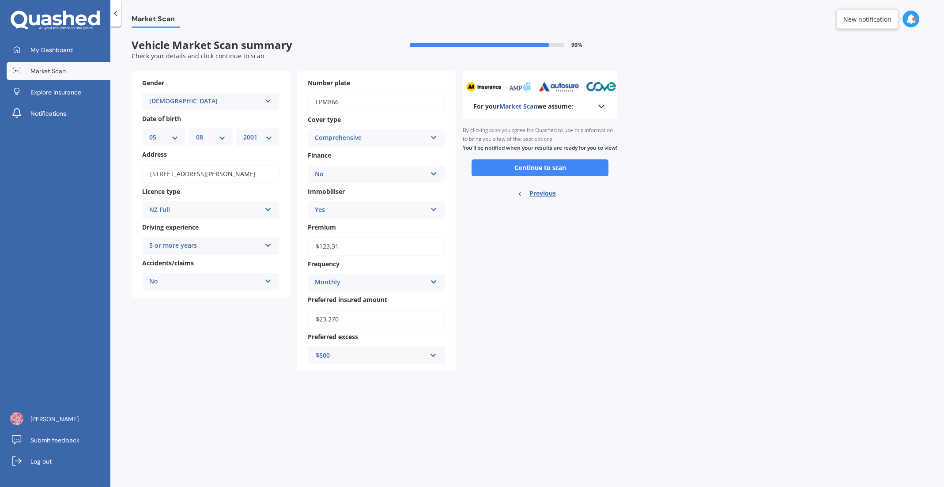
scroll to position [0, 0]
click at [528, 176] on button "Continue to scan" at bounding box center [540, 167] width 137 height 17
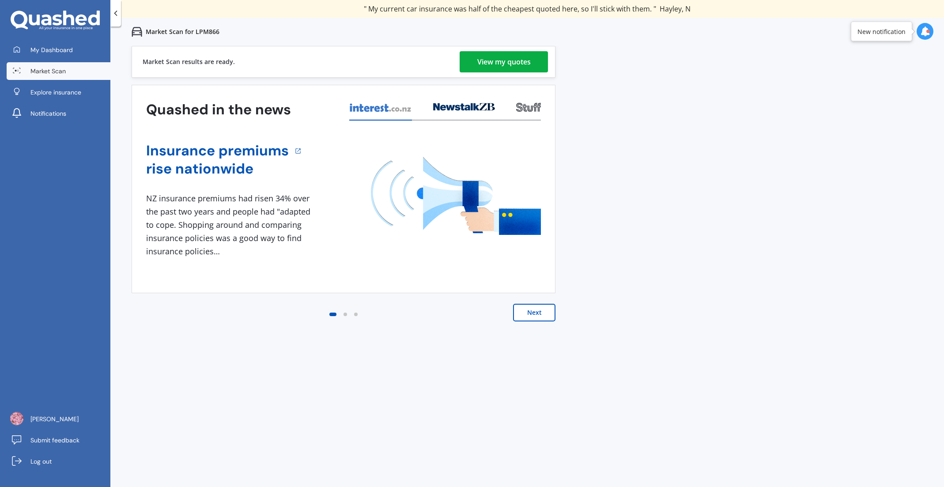
click at [503, 62] on div "View my quotes" at bounding box center [504, 61] width 53 height 21
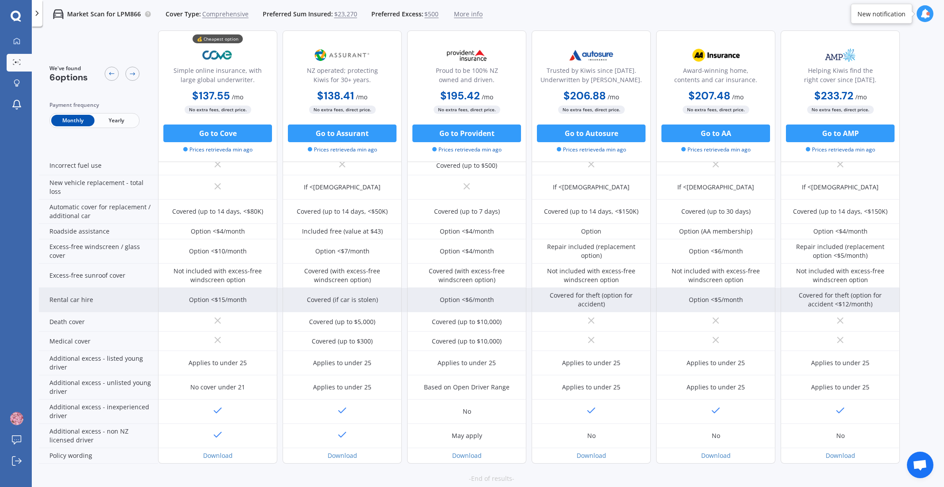
scroll to position [266, 0]
